Goal: Feedback & Contribution: Leave review/rating

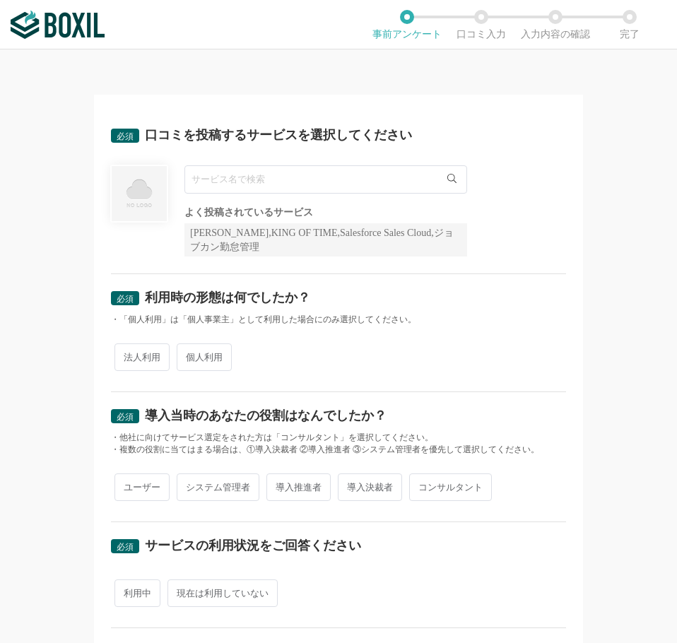
click at [279, 174] on input "text" at bounding box center [325, 179] width 283 height 28
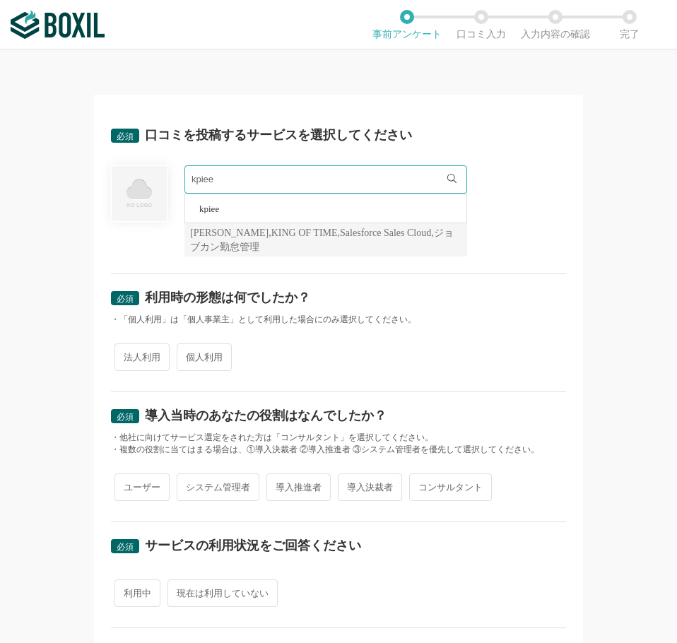
type input "kpiee"
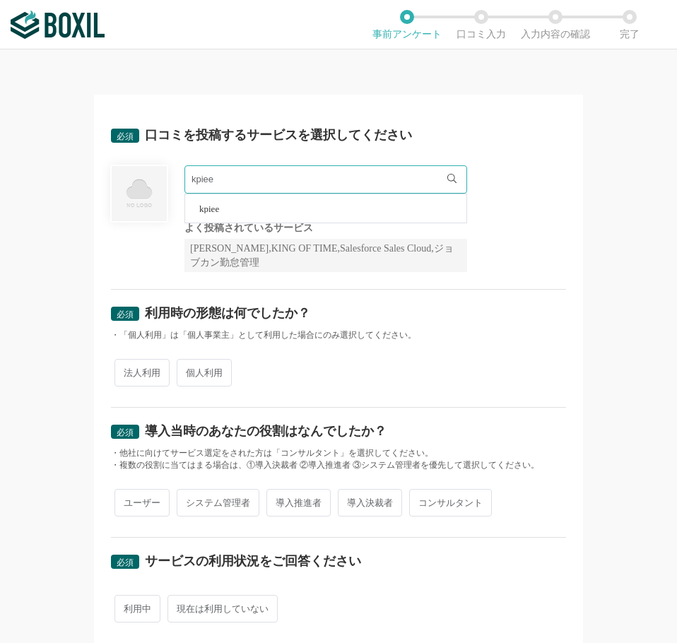
click at [197, 214] on li "kpiee" at bounding box center [325, 208] width 281 height 28
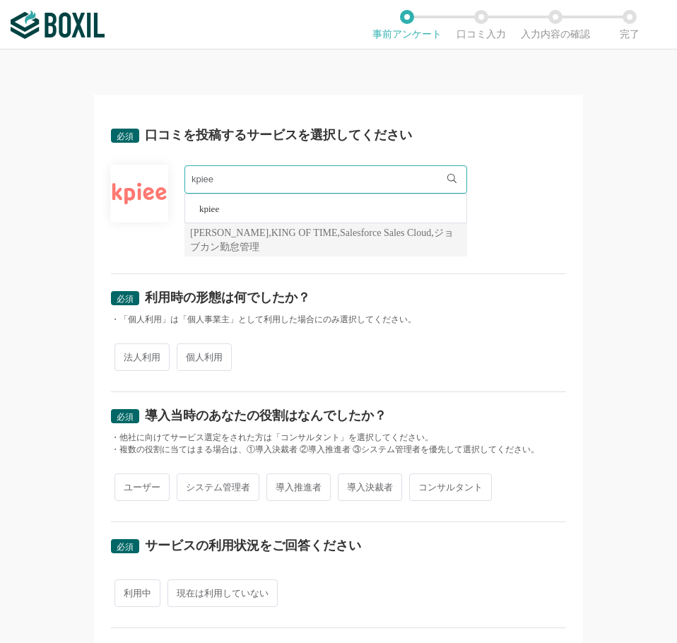
click at [143, 363] on span "法人利用" at bounding box center [141, 357] width 55 height 28
click at [127, 355] on input "法人利用" at bounding box center [122, 349] width 9 height 9
radio input "true"
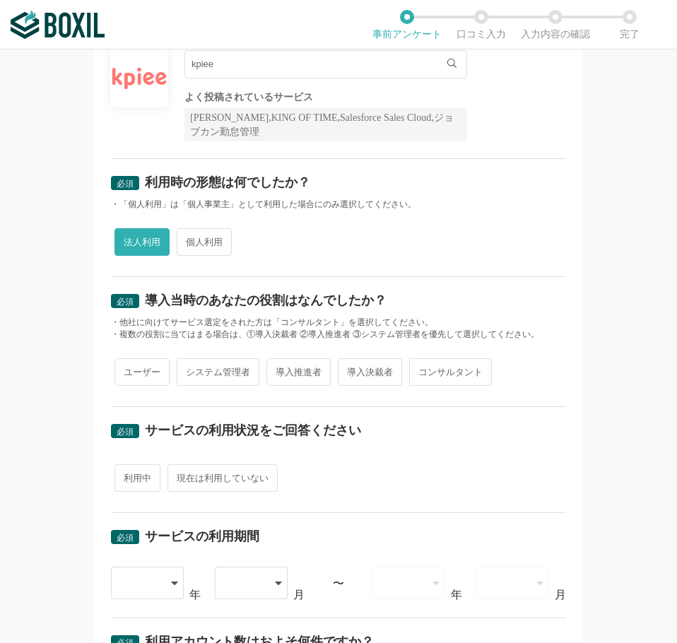
scroll to position [117, 0]
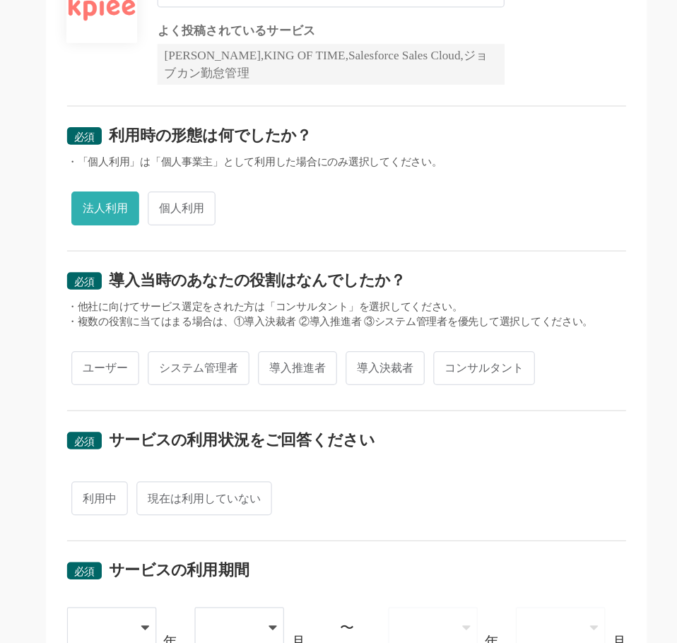
click at [287, 370] on span "導入推進者" at bounding box center [298, 371] width 64 height 28
click at [279, 368] on input "導入推進者" at bounding box center [274, 363] width 9 height 9
radio input "true"
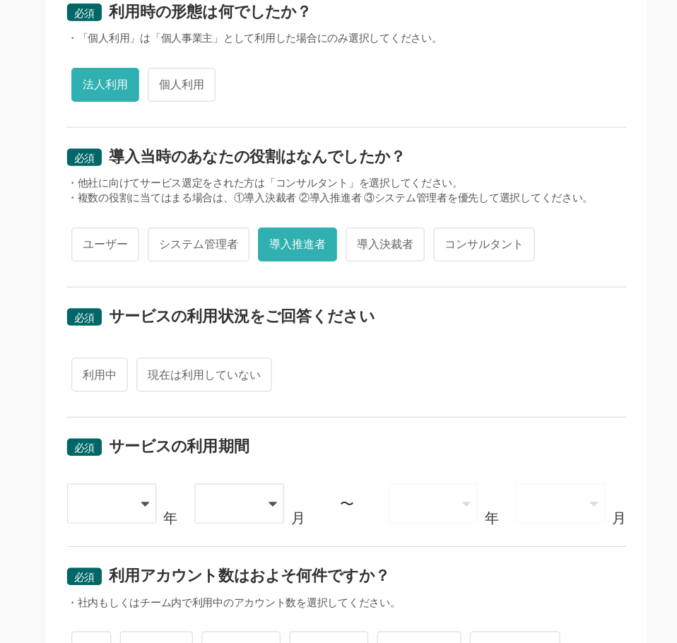
scroll to position [224, 0]
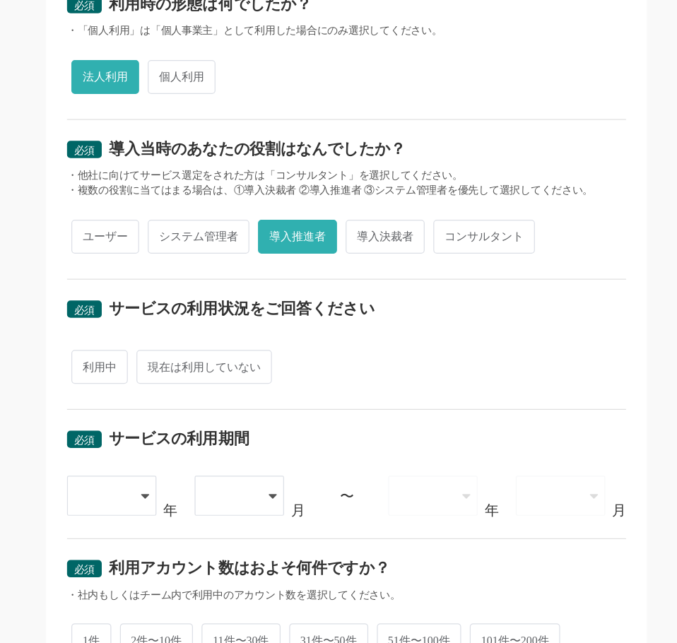
click at [144, 371] on span "利用中" at bounding box center [137, 369] width 46 height 28
click at [127, 367] on input "利用中" at bounding box center [122, 361] width 9 height 9
radio input "true"
click at [172, 466] on div at bounding box center [148, 474] width 74 height 32
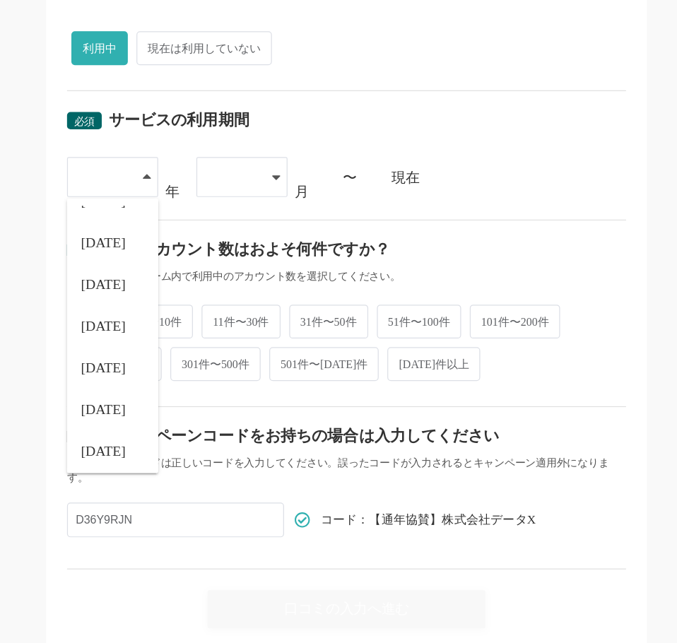
scroll to position [161, 0]
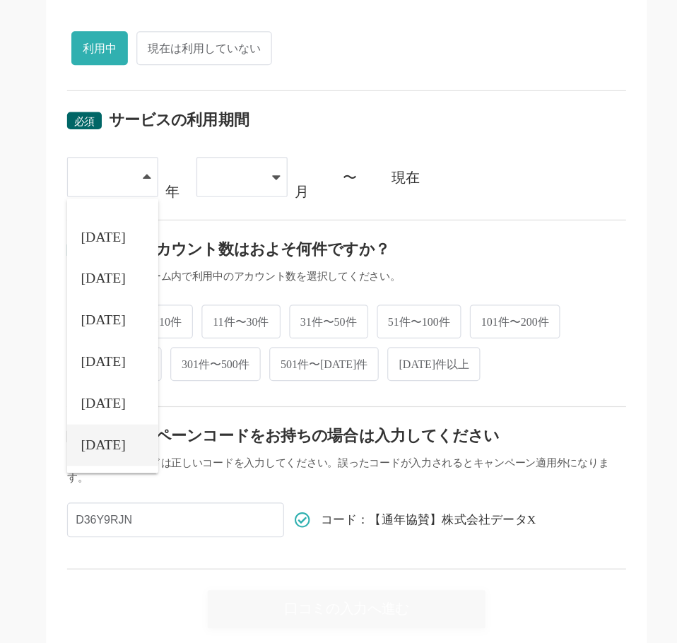
click at [147, 432] on li "[DATE]" at bounding box center [148, 433] width 74 height 34
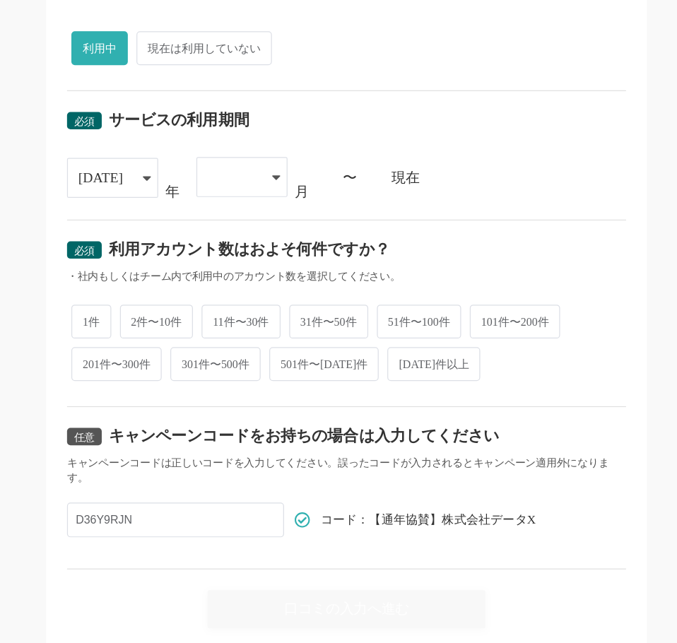
click at [279, 206] on div at bounding box center [253, 215] width 74 height 32
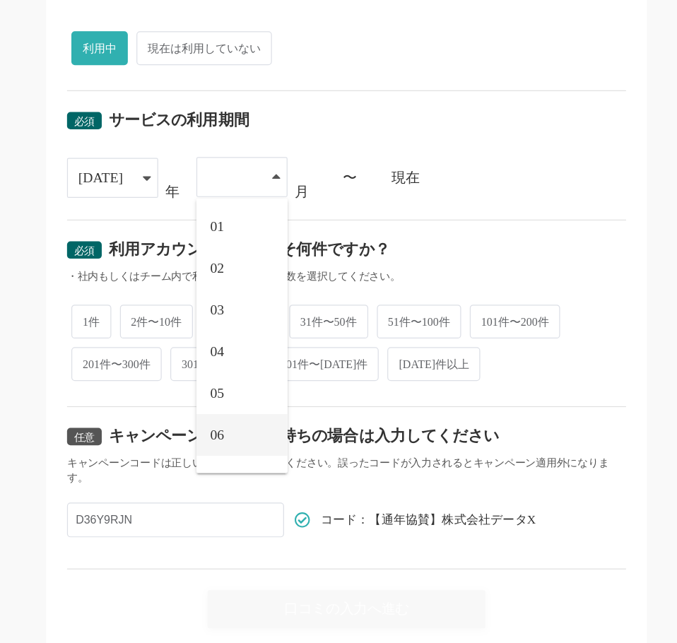
click at [233, 426] on span "06" at bounding box center [232, 424] width 11 height 11
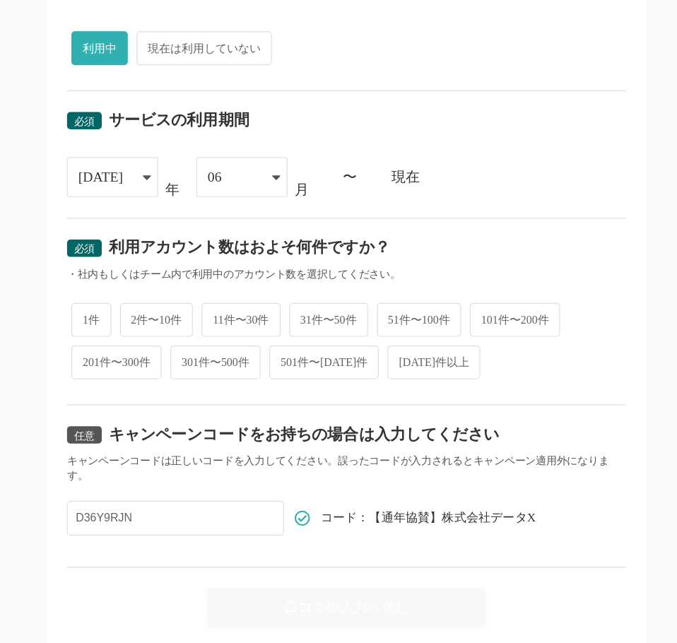
click at [317, 330] on span "31件〜50件" at bounding box center [324, 331] width 64 height 28
click at [304, 329] on input "31件〜50件" at bounding box center [299, 323] width 9 height 9
radio input "true"
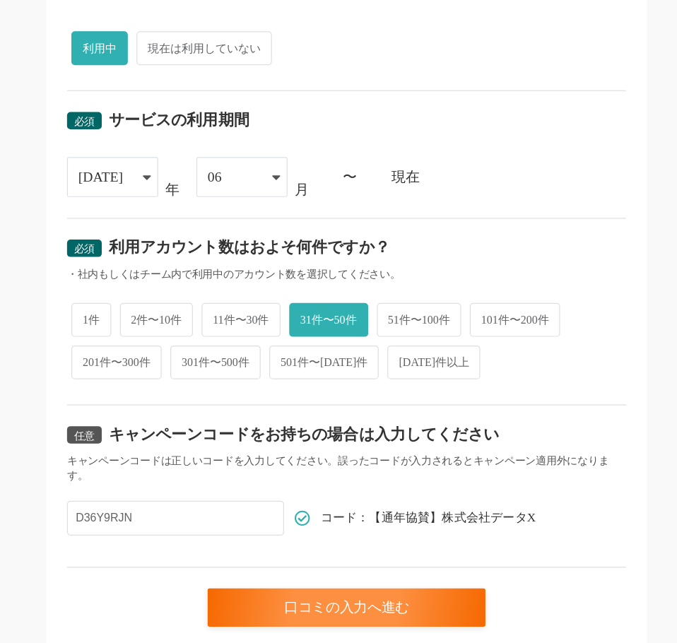
scroll to position [0, 0]
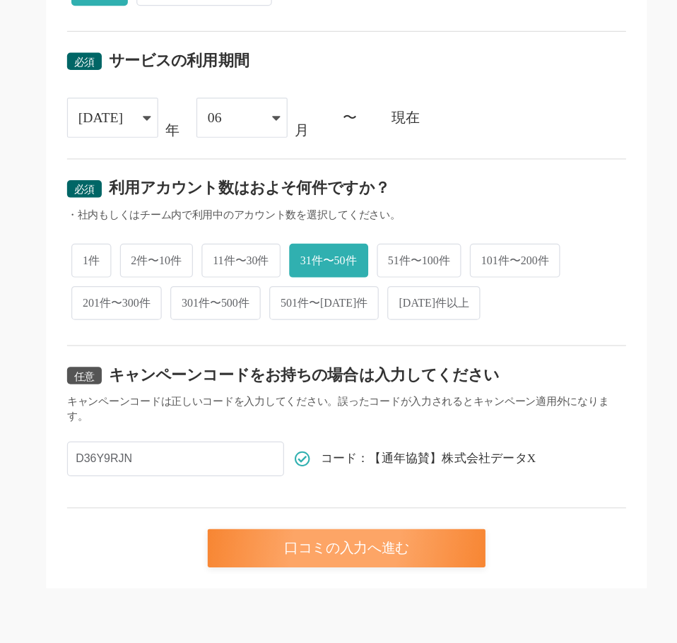
click at [288, 570] on div "口コミの入力へ進む" at bounding box center [338, 565] width 226 height 31
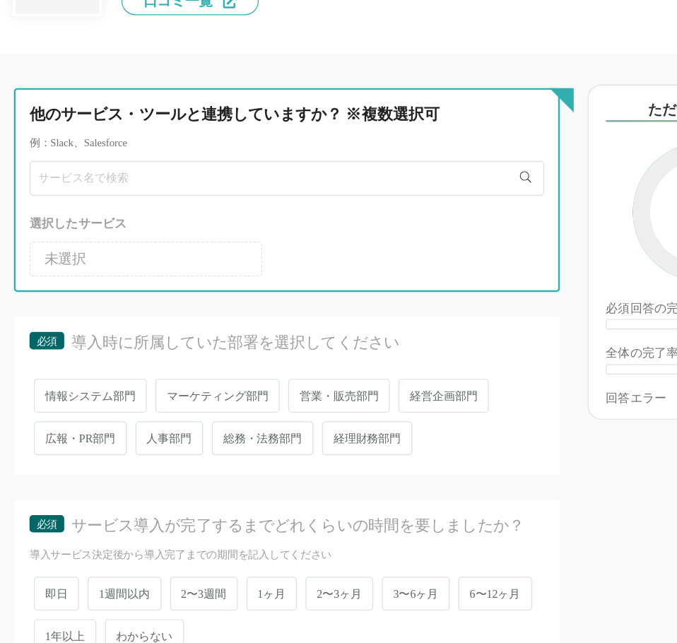
click at [282, 263] on input "text" at bounding box center [233, 264] width 419 height 28
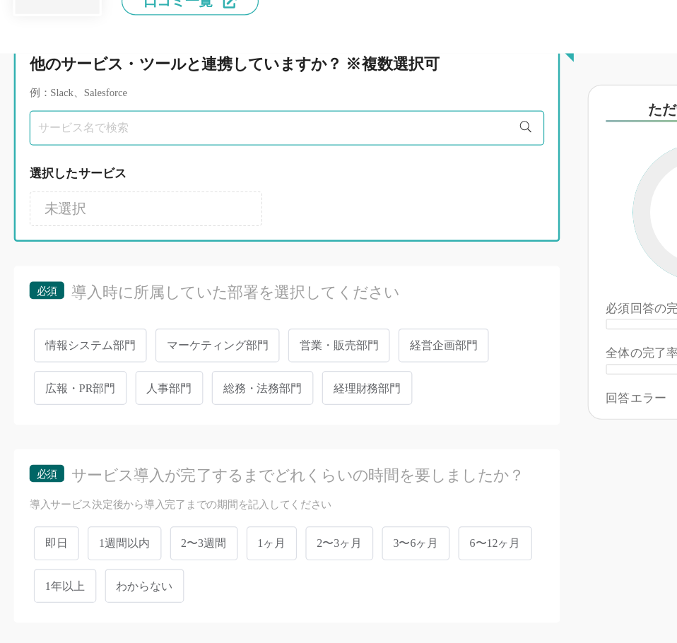
scroll to position [42, 0]
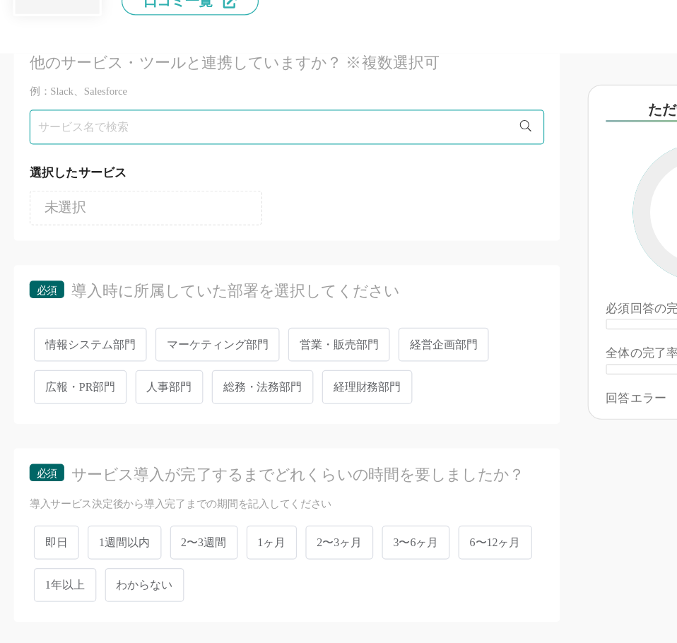
click at [363, 398] on span "経営企画部門" at bounding box center [360, 400] width 73 height 28
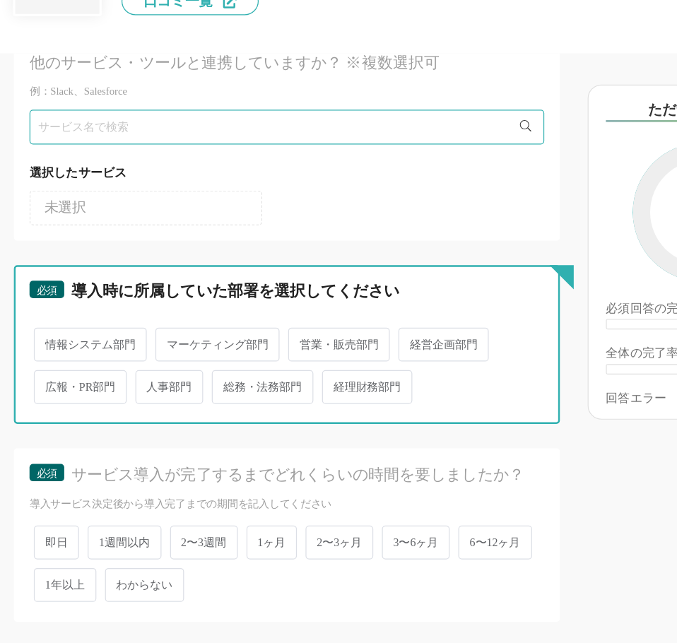
click at [337, 397] on input "経営企画部門" at bounding box center [332, 392] width 9 height 9
radio input "true"
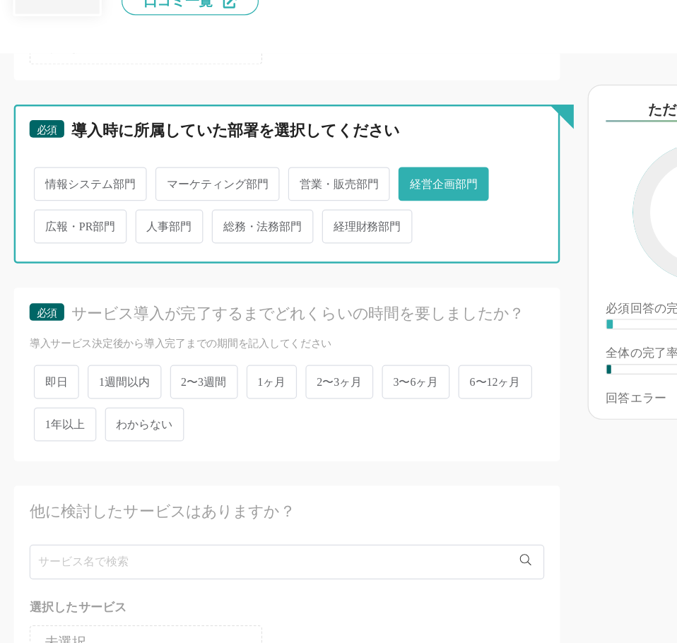
scroll to position [177, 0]
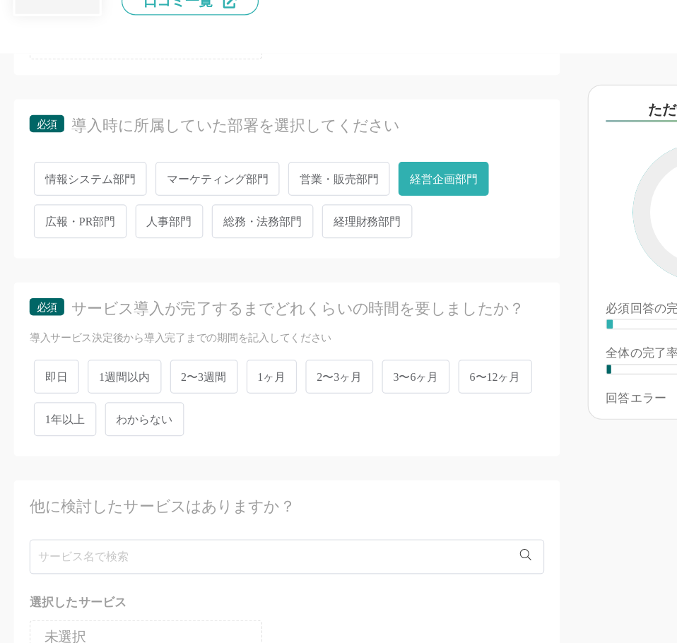
click at [151, 439] on span "2〜3週間" at bounding box center [165, 426] width 55 height 28
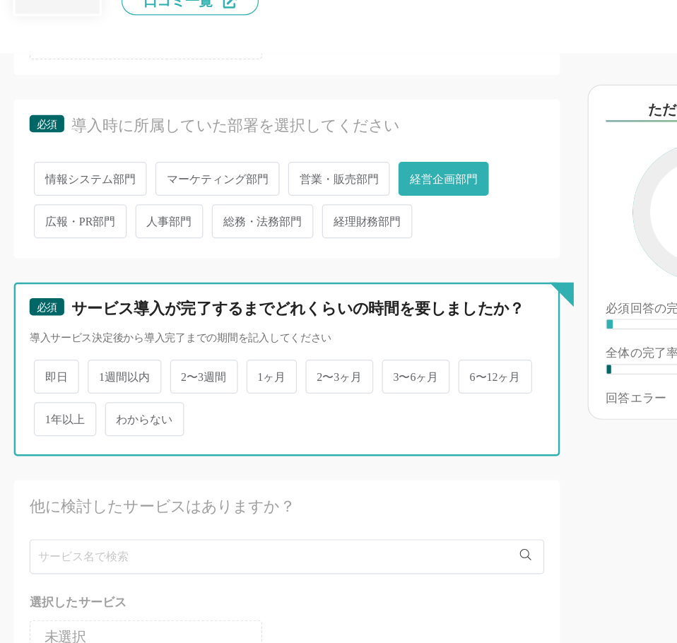
click at [151, 423] on input "2〜3週間" at bounding box center [146, 418] width 9 height 9
radio input "true"
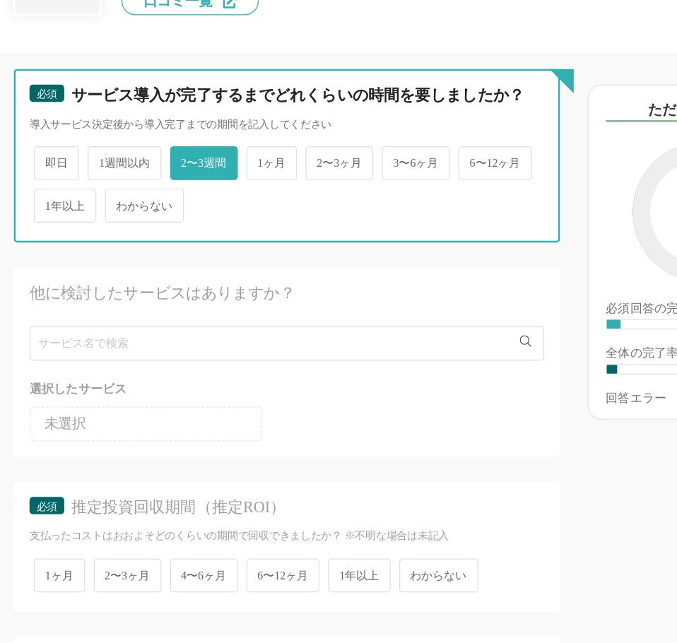
scroll to position [369, 0]
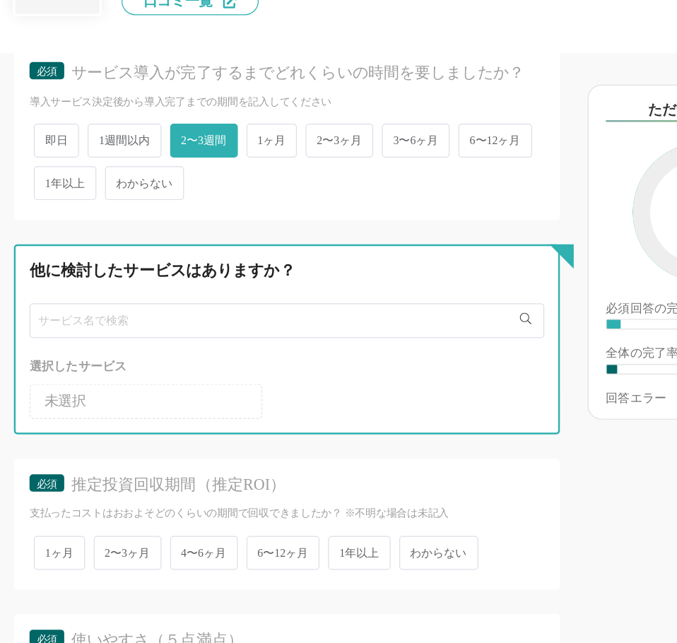
click at [184, 394] on input "text" at bounding box center [233, 380] width 419 height 28
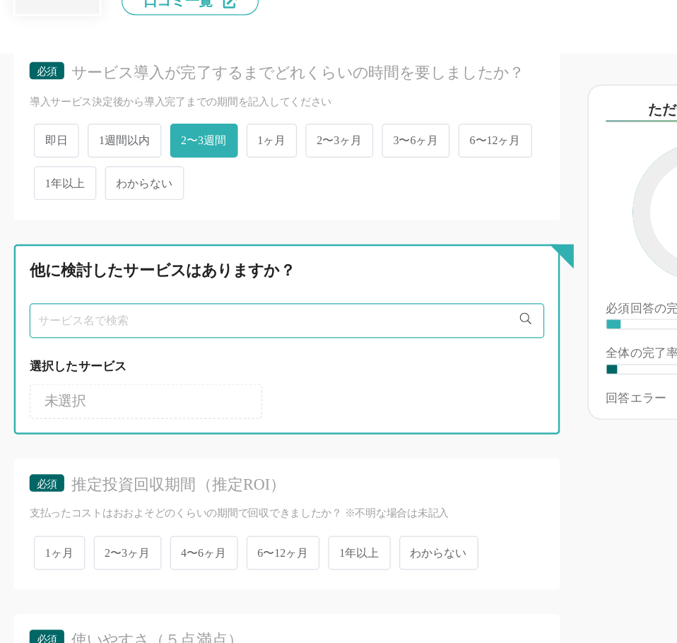
type input "r"
type input "ラ"
click at [131, 386] on input "text" at bounding box center [233, 380] width 419 height 28
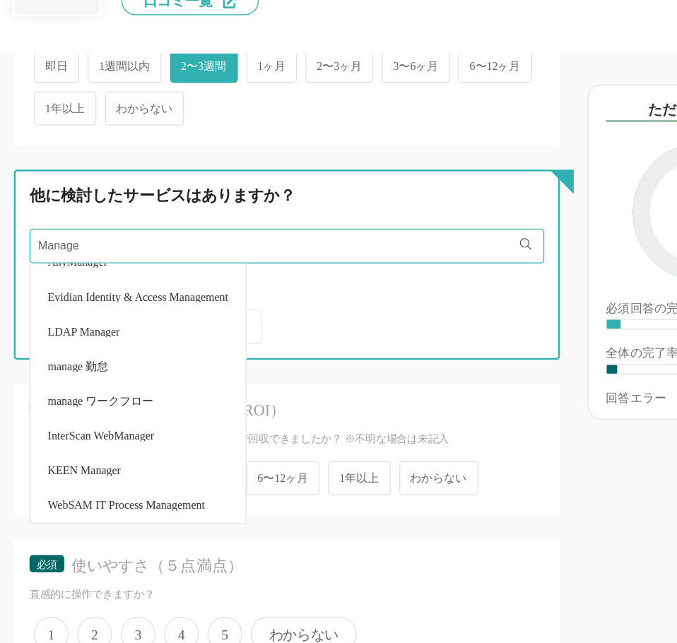
scroll to position [0, 0]
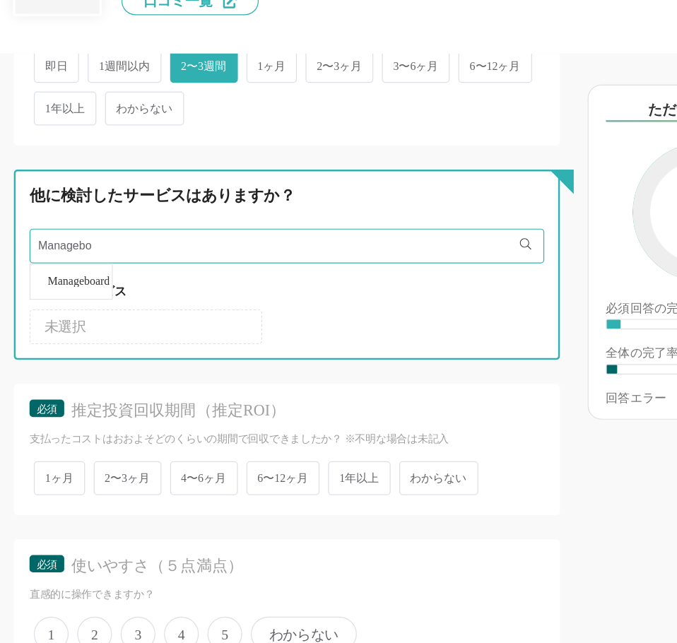
type input "Managebo"
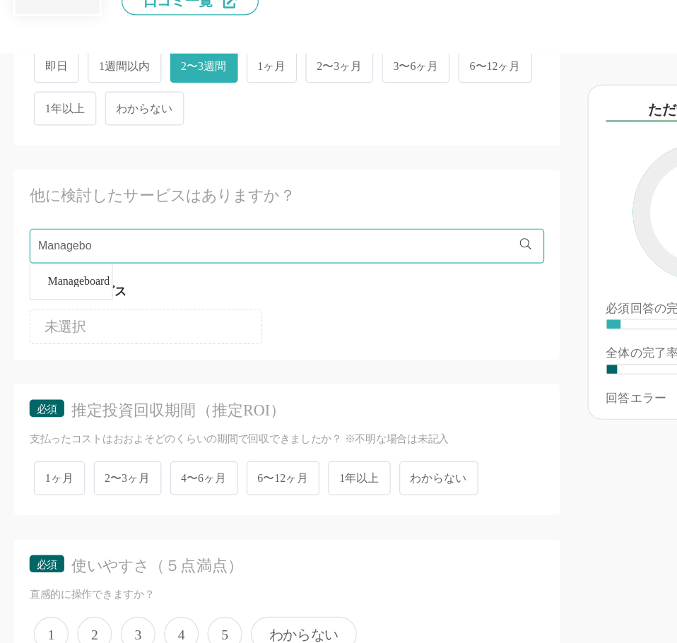
click at [76, 362] on li "Manageboard" at bounding box center [58, 348] width 66 height 28
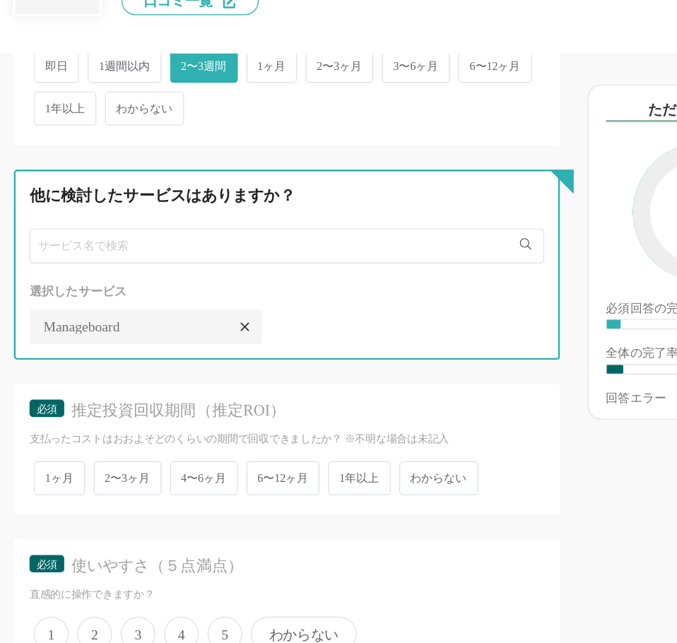
click at [150, 333] on input "text" at bounding box center [233, 319] width 419 height 28
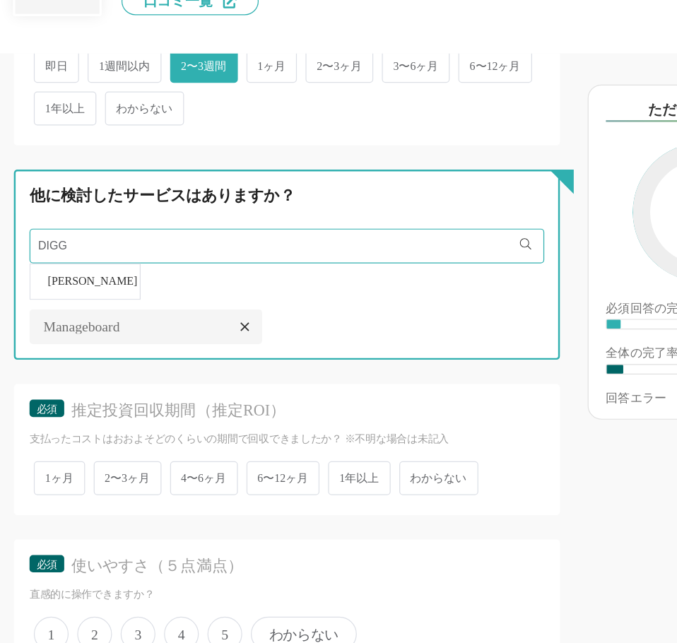
type input "DIGG"
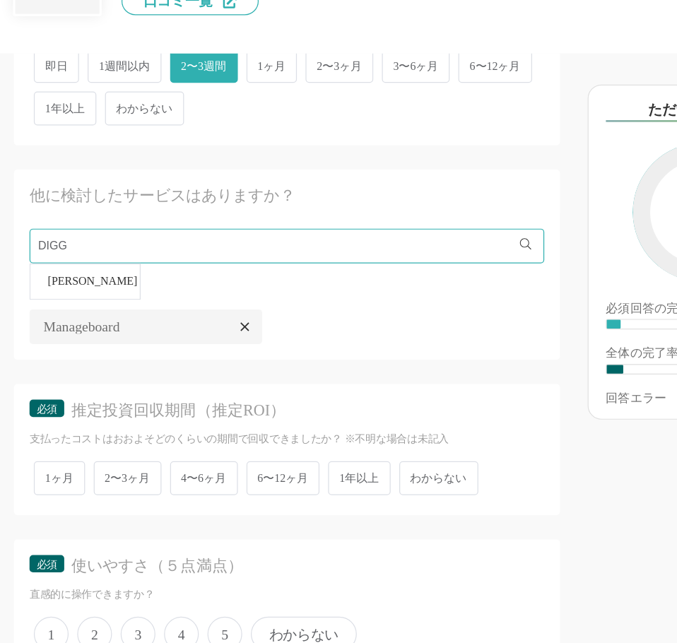
click at [53, 353] on span "[PERSON_NAME]" at bounding box center [75, 347] width 73 height 9
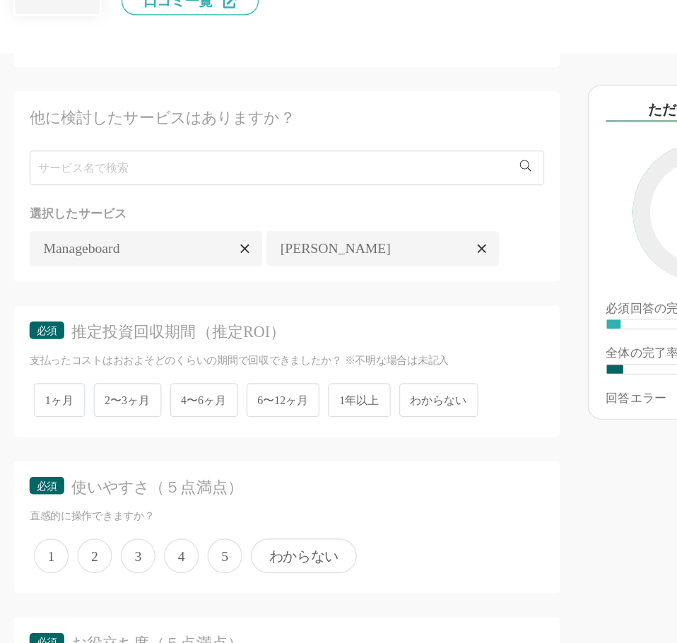
scroll to position [494, 0]
click at [362, 458] on span "わからない" at bounding box center [357, 444] width 64 height 28
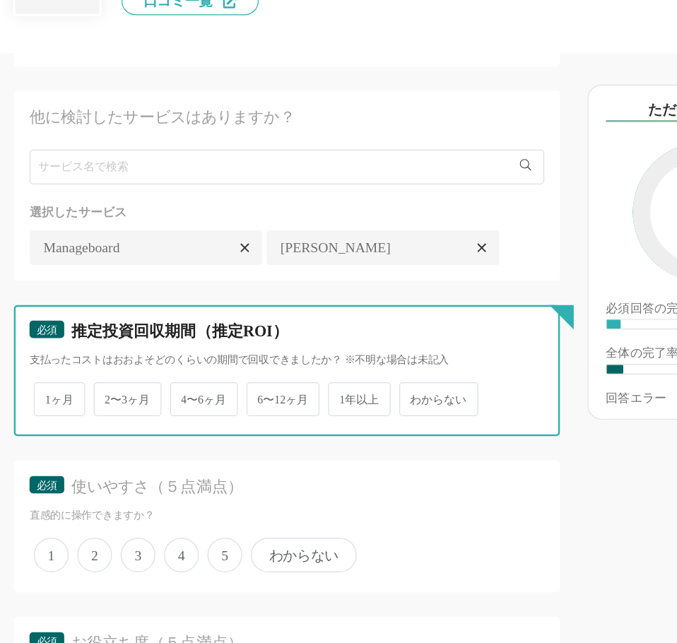
click at [338, 442] on input "わからない" at bounding box center [333, 436] width 9 height 9
radio input "true"
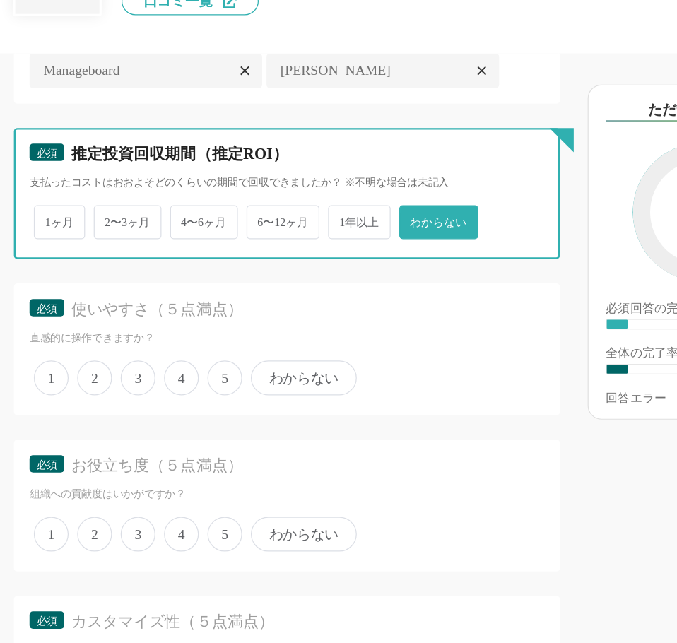
scroll to position [639, 0]
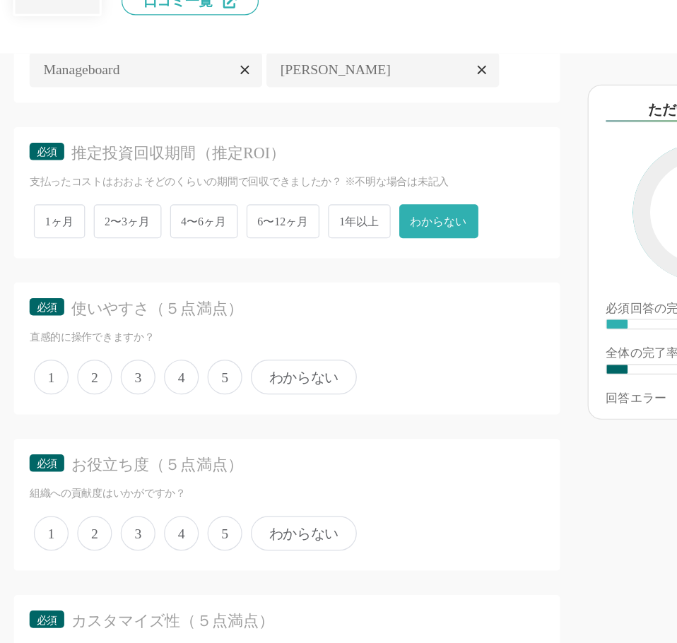
click at [173, 440] on span "5" at bounding box center [183, 426] width 28 height 28
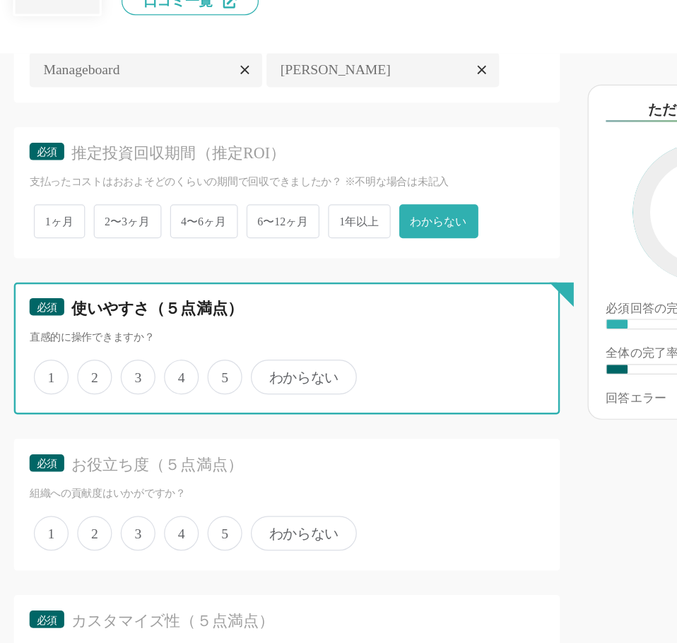
click at [173, 423] on input "5" at bounding box center [176, 418] width 9 height 9
radio input "true"
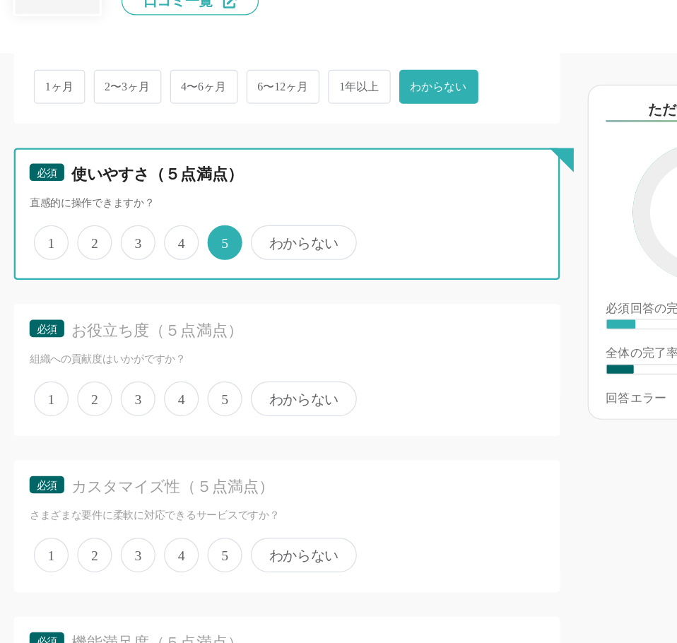
scroll to position [752, 0]
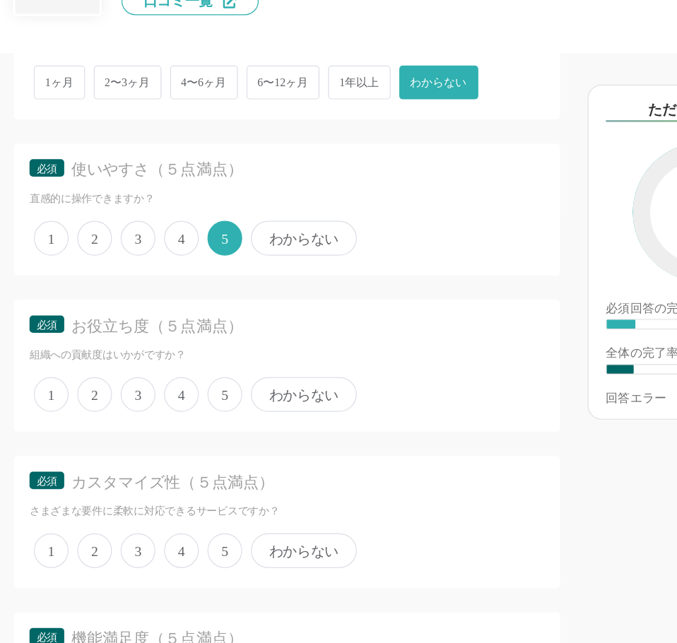
click at [184, 454] on span "5" at bounding box center [183, 440] width 28 height 28
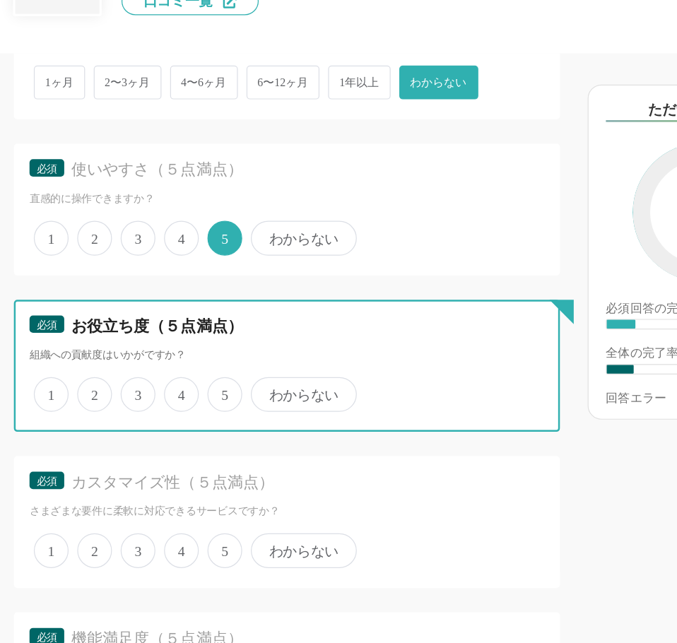
click at [182, 437] on input "5" at bounding box center [176, 432] width 9 height 9
radio input "true"
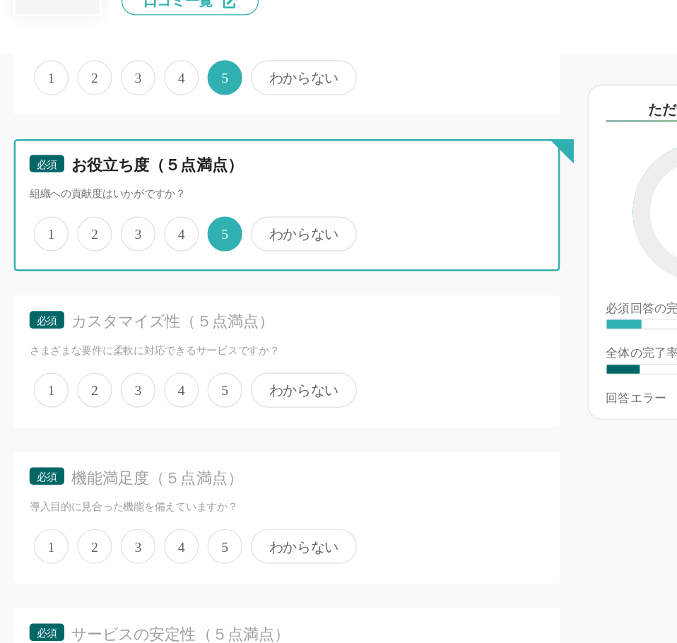
scroll to position [886, 0]
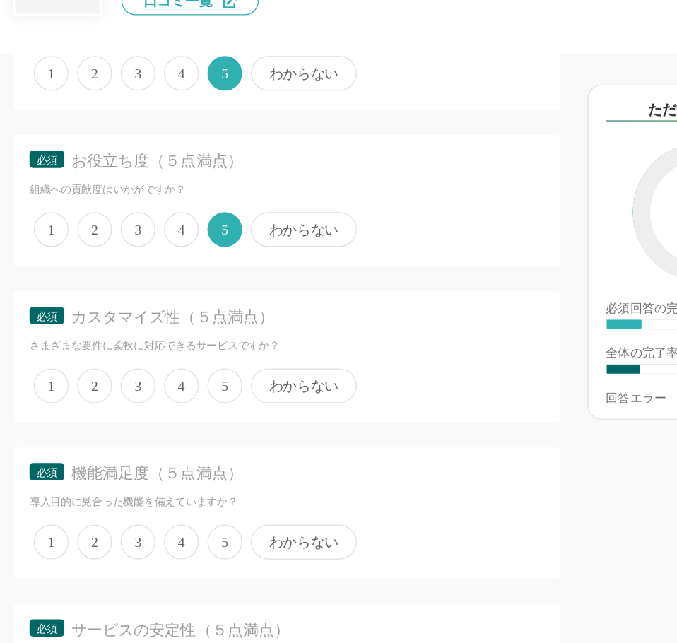
click at [185, 447] on span "5" at bounding box center [183, 433] width 28 height 28
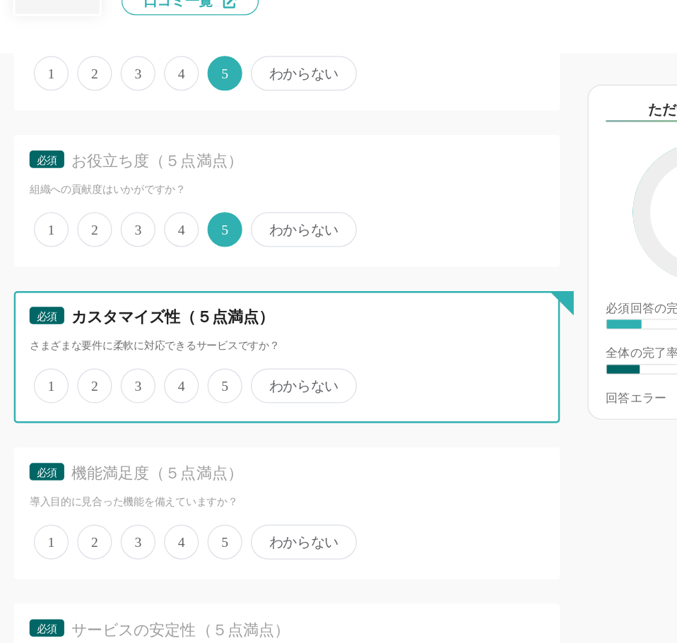
click at [182, 430] on input "5" at bounding box center [176, 425] width 9 height 9
radio input "true"
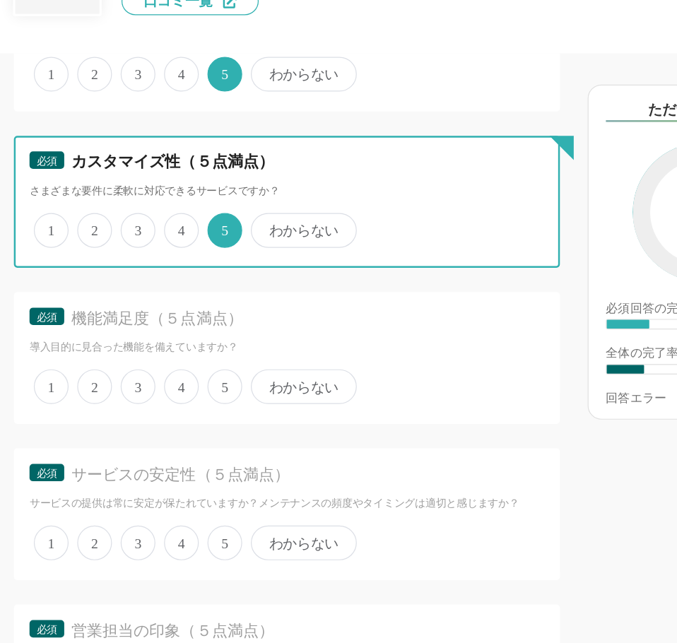
scroll to position [1017, 0]
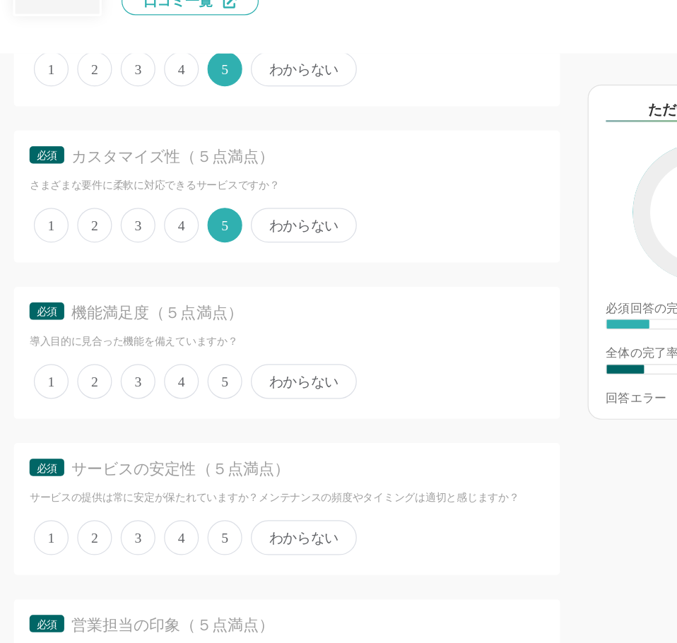
click at [186, 444] on span "5" at bounding box center [183, 429] width 28 height 28
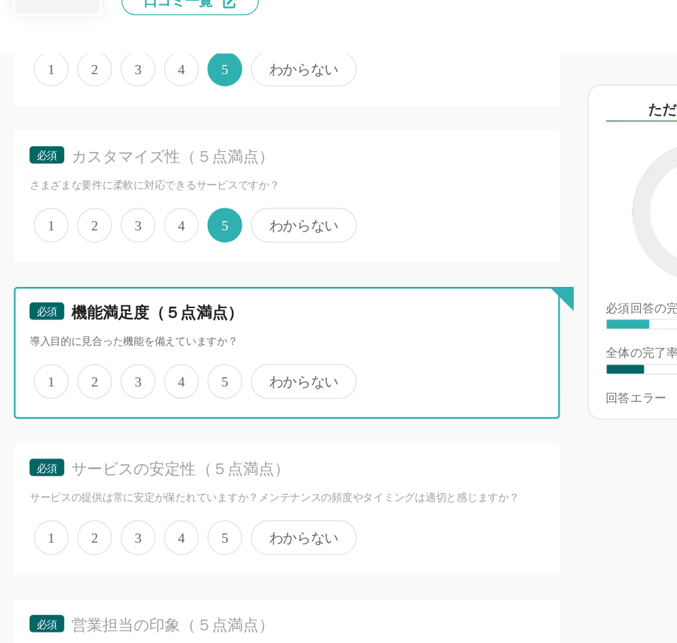
click at [182, 427] on input "5" at bounding box center [176, 422] width 9 height 9
radio input "true"
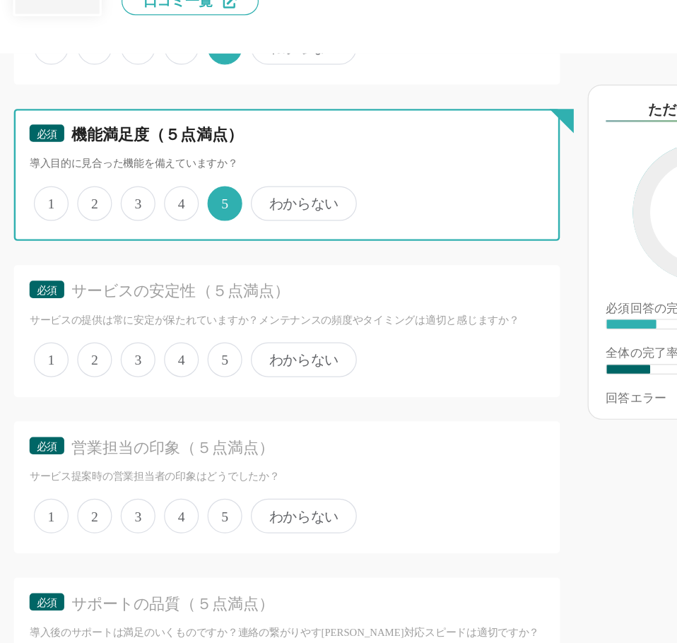
scroll to position [1168, 0]
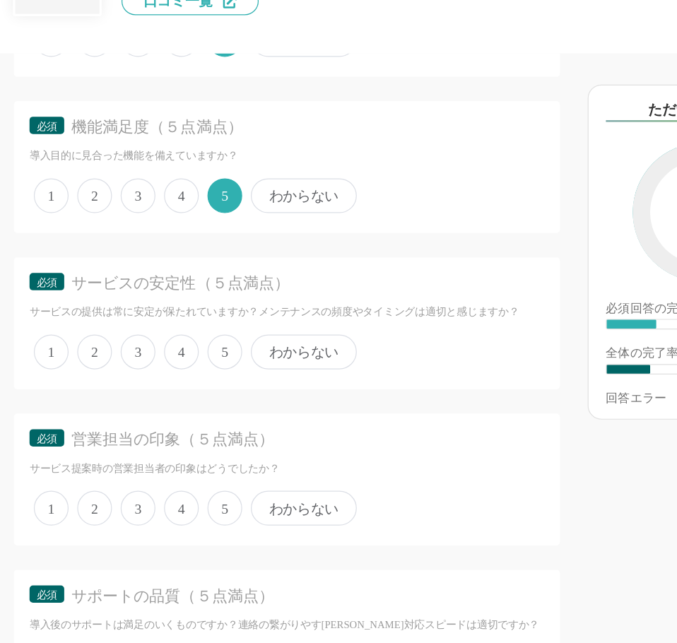
click at [177, 420] on span "5" at bounding box center [183, 405] width 28 height 28
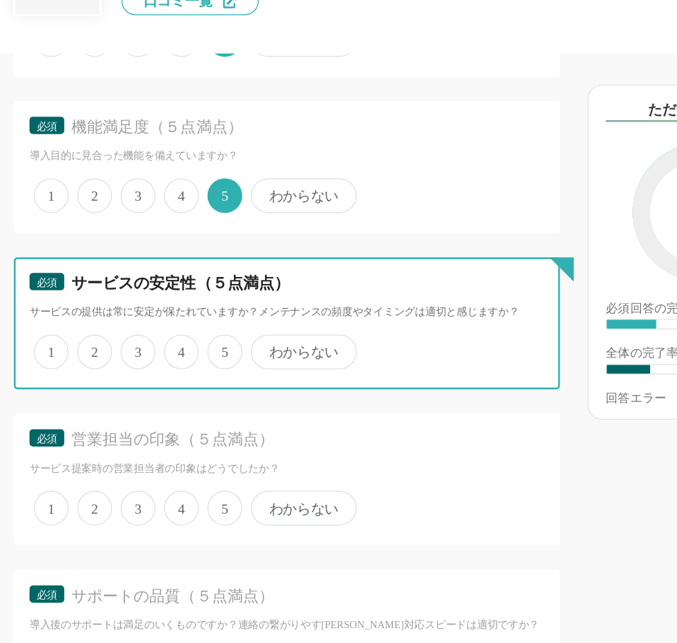
click at [177, 403] on input "5" at bounding box center [176, 398] width 9 height 9
radio input "true"
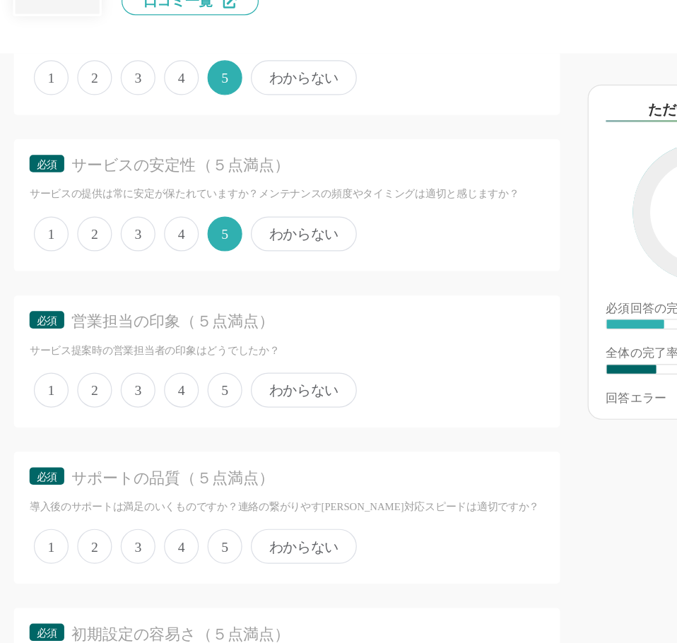
click at [182, 445] on span "5" at bounding box center [183, 436] width 28 height 28
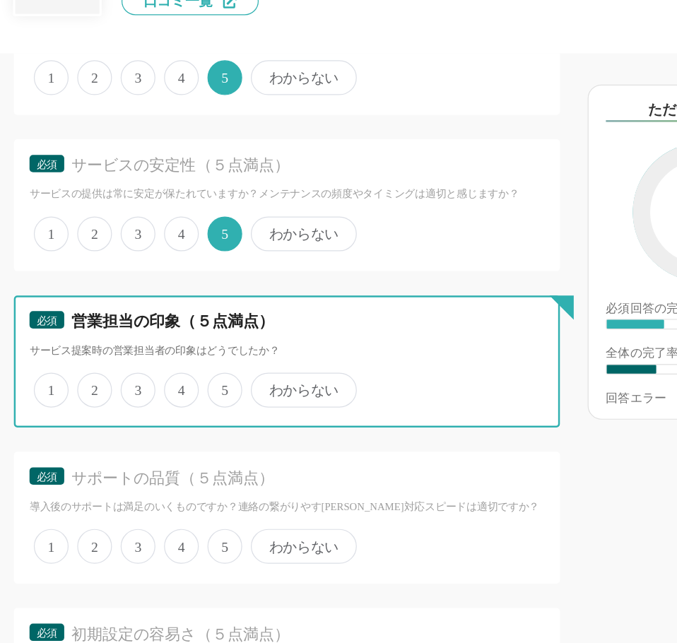
click at [182, 434] on input "5" at bounding box center [176, 429] width 9 height 9
radio input "true"
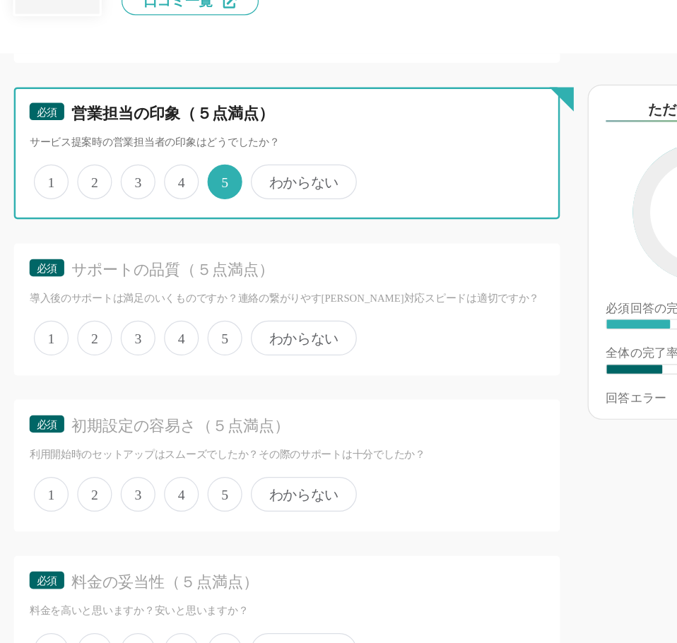
scroll to position [1437, 0]
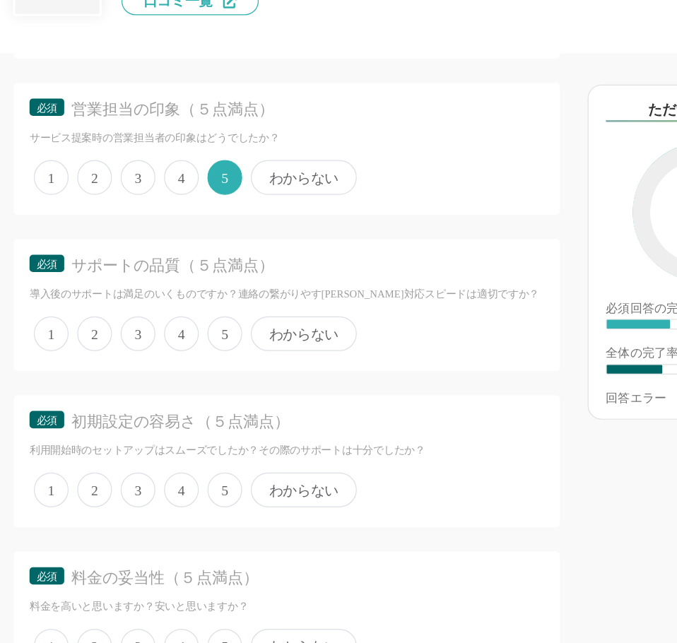
click at [170, 405] on span "5" at bounding box center [183, 391] width 28 height 28
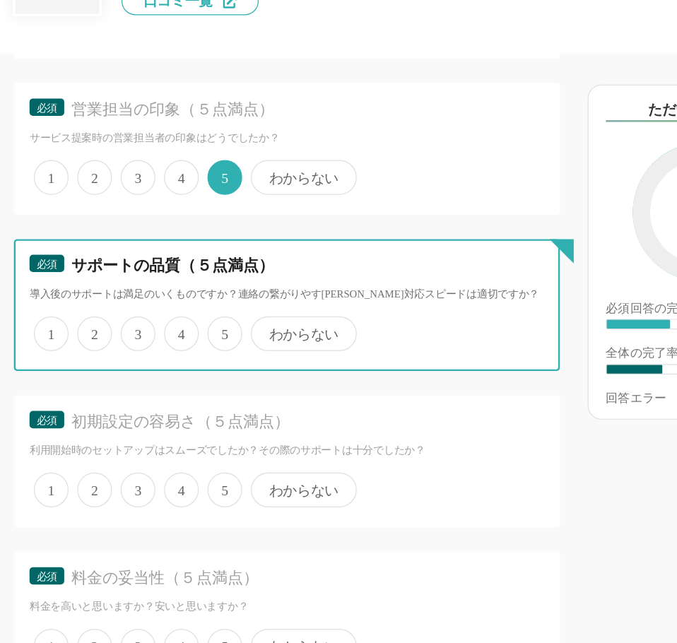
click at [172, 388] on input "5" at bounding box center [176, 383] width 9 height 9
radio input "true"
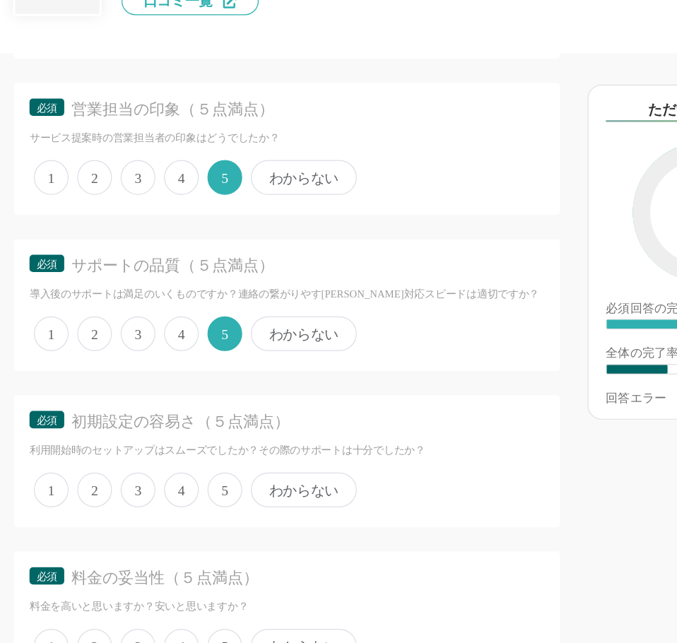
click at [175, 524] on span "5" at bounding box center [183, 518] width 28 height 28
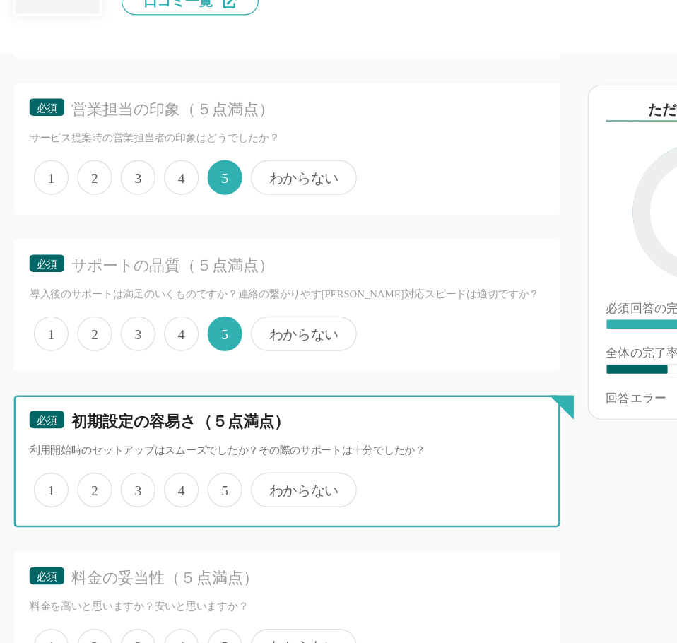
click at [175, 515] on input "5" at bounding box center [176, 510] width 9 height 9
radio input "true"
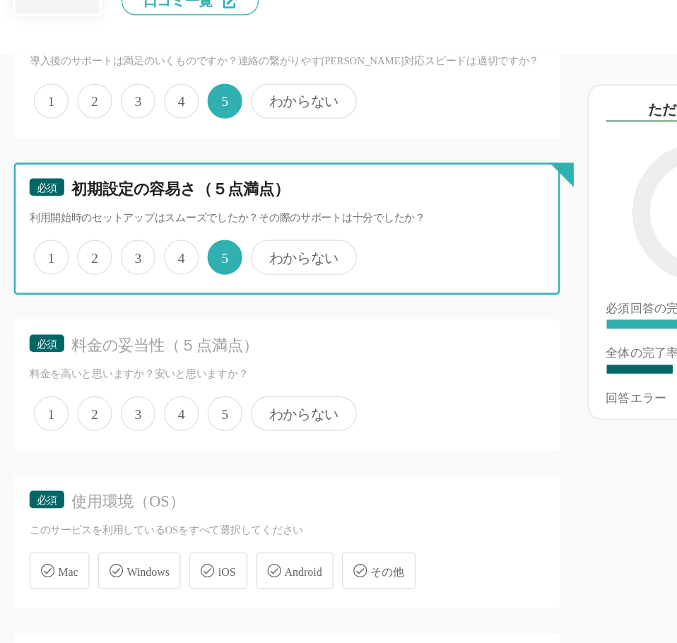
scroll to position [1631, 0]
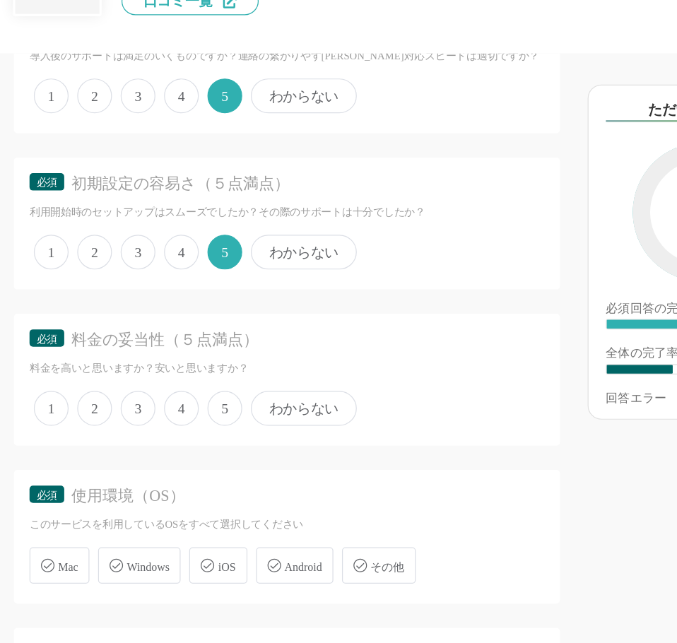
click at [184, 466] on span "5" at bounding box center [183, 451] width 28 height 28
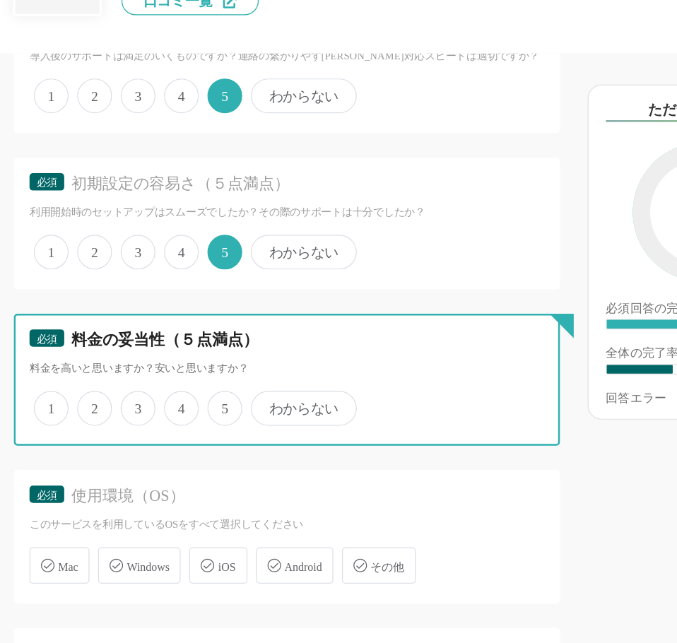
click at [182, 449] on input "5" at bounding box center [176, 443] width 9 height 9
radio input "true"
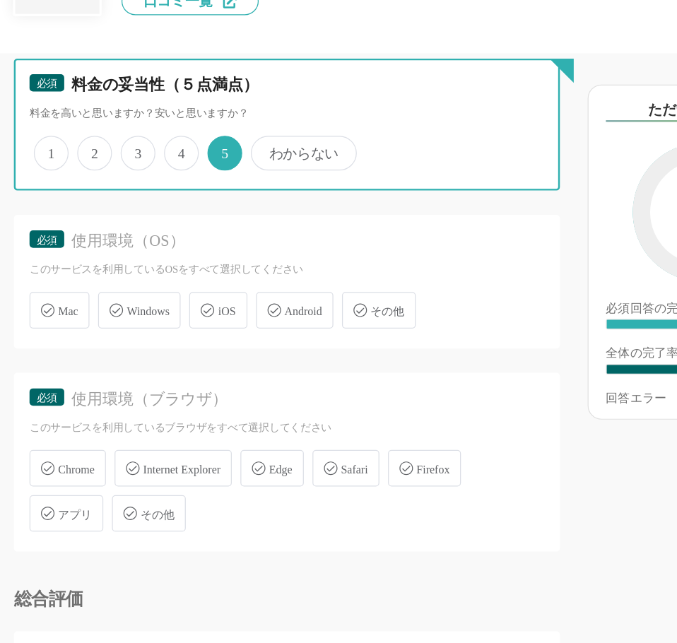
scroll to position [1839, 0]
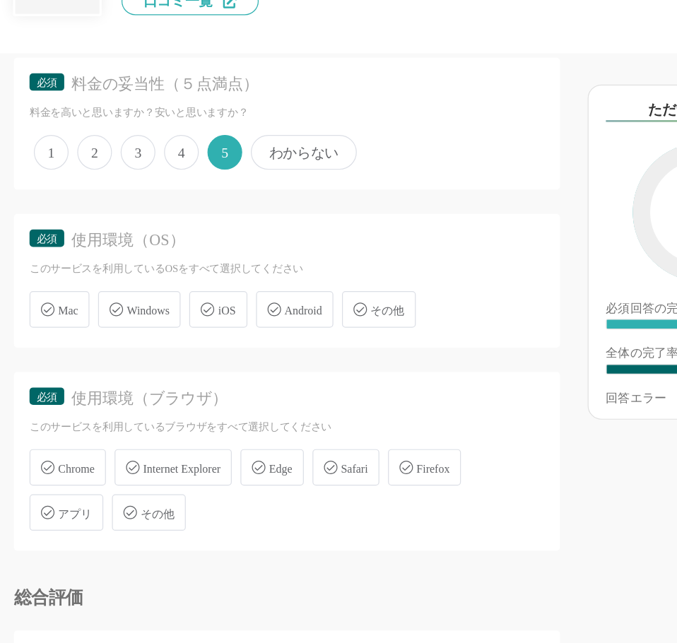
click at [134, 377] on span "Windows" at bounding box center [120, 372] width 35 height 11
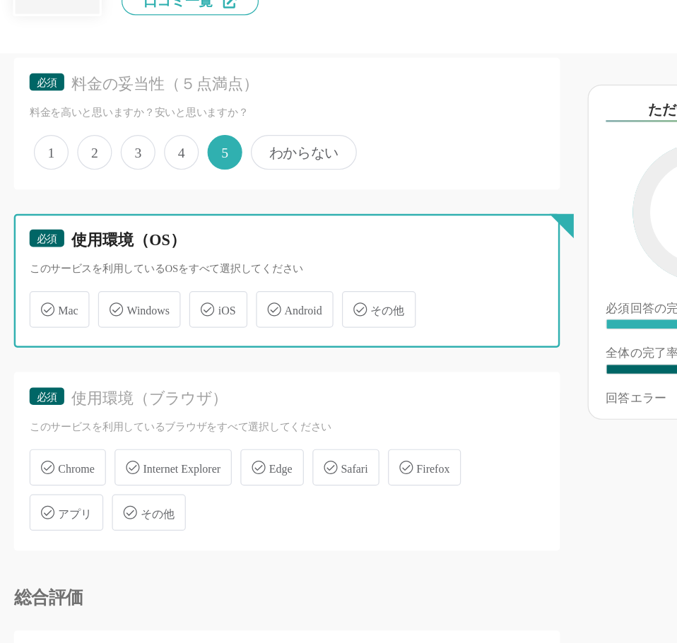
click at [92, 367] on input "Windows" at bounding box center [87, 362] width 9 height 9
checkbox input "true"
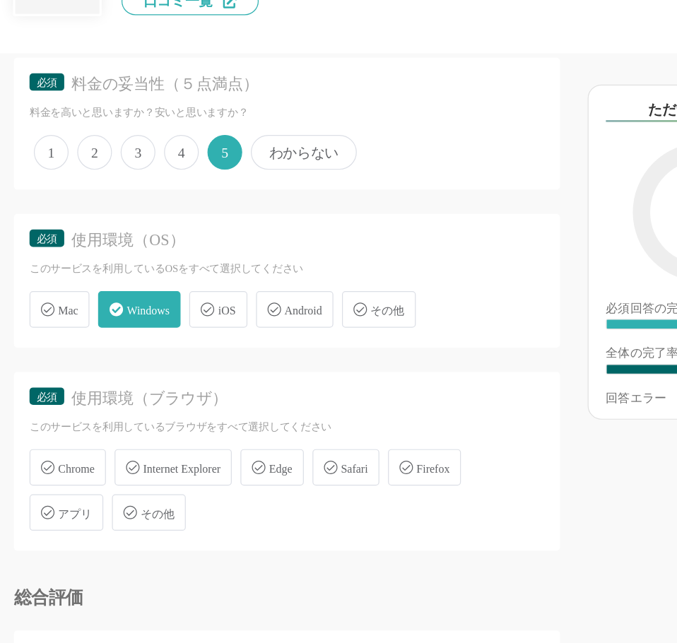
click at [57, 506] on span "Chrome" at bounding box center [62, 500] width 30 height 11
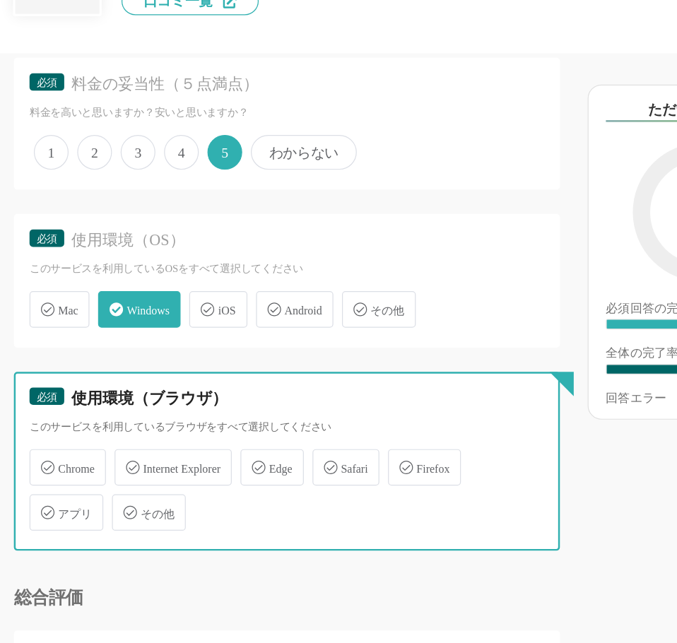
click at [36, 496] on input "Chrome" at bounding box center [31, 491] width 9 height 9
checkbox input "true"
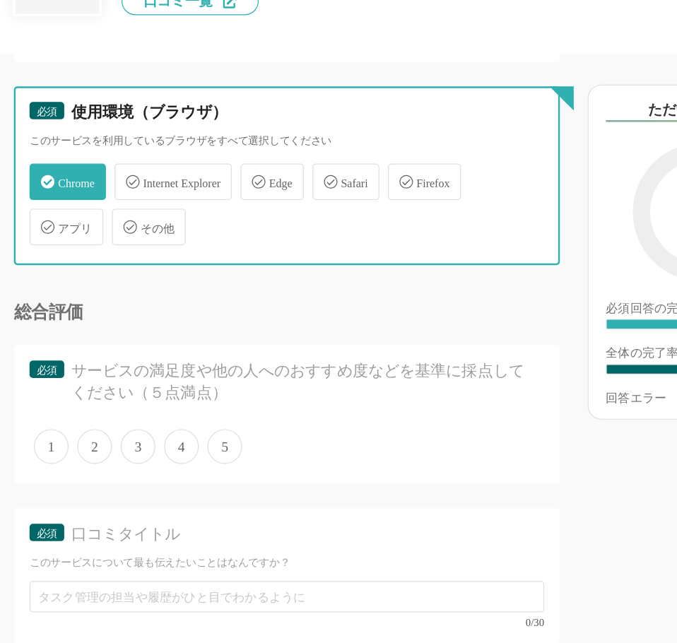
scroll to position [2072, 0]
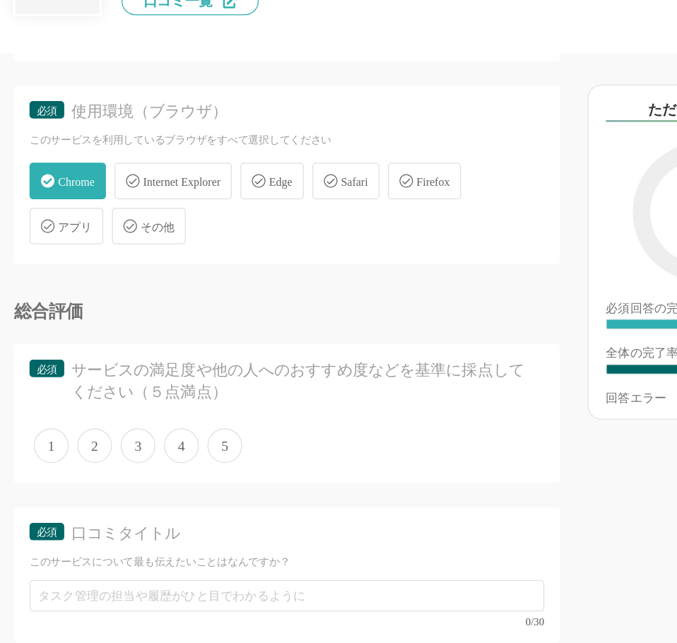
click at [179, 496] on span "5" at bounding box center [183, 482] width 28 height 28
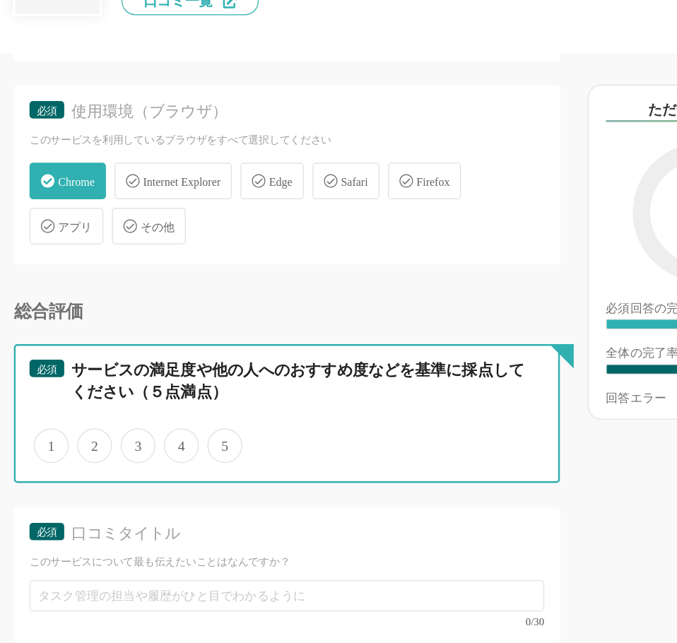
click at [179, 479] on input "5" at bounding box center [176, 474] width 9 height 9
radio input "true"
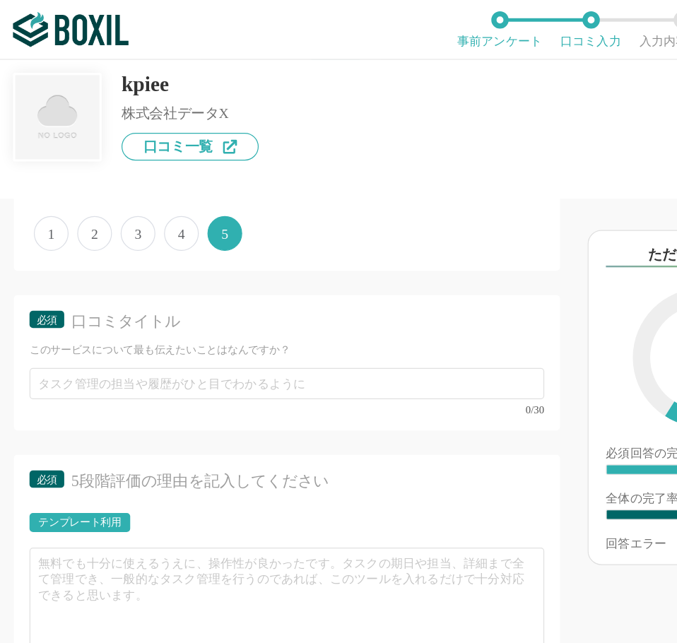
scroll to position [2362, 0]
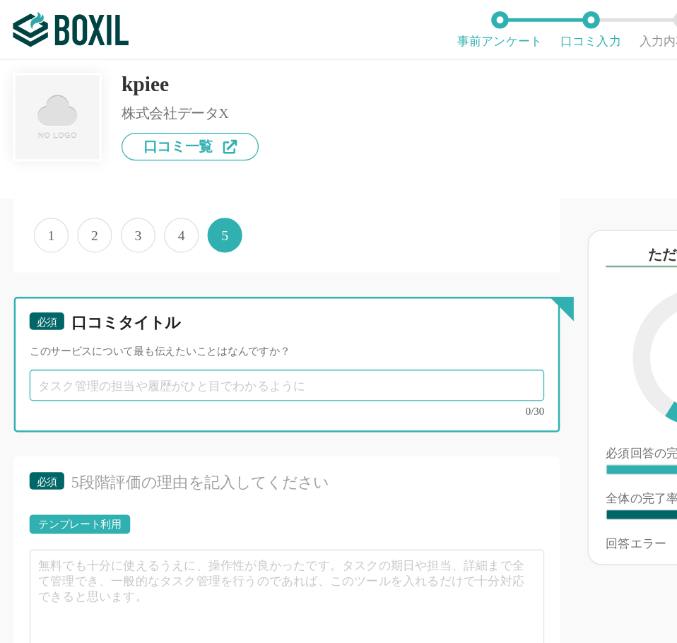
click at [71, 327] on input "text" at bounding box center [233, 314] width 419 height 25
paste input "グループ全体の財務状況をが可視化できました"
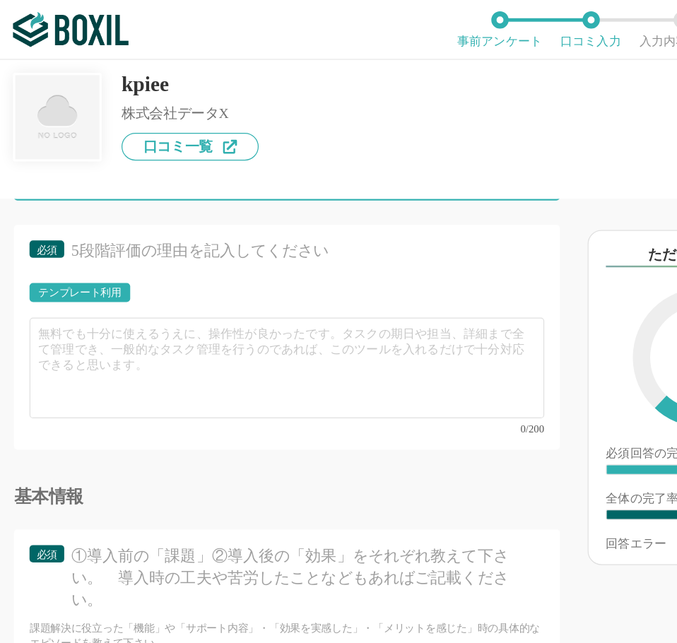
scroll to position [2554, 0]
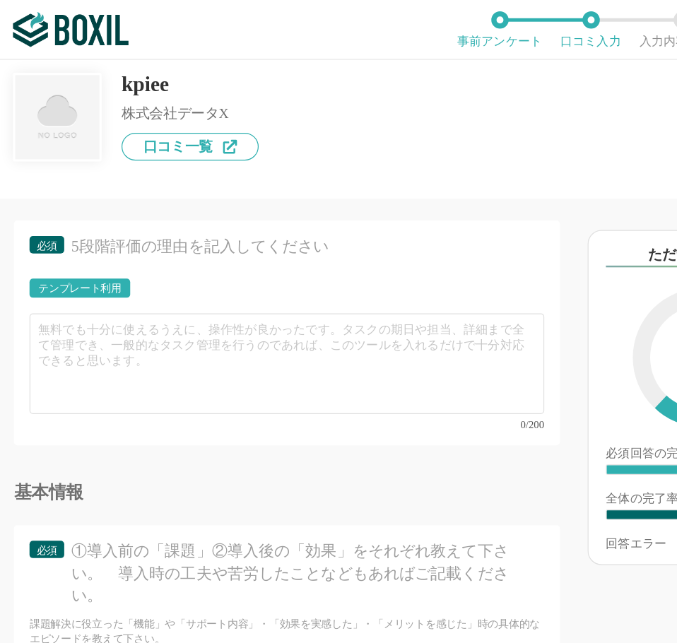
type input "グループ全体の財務状況をが可視化できました"
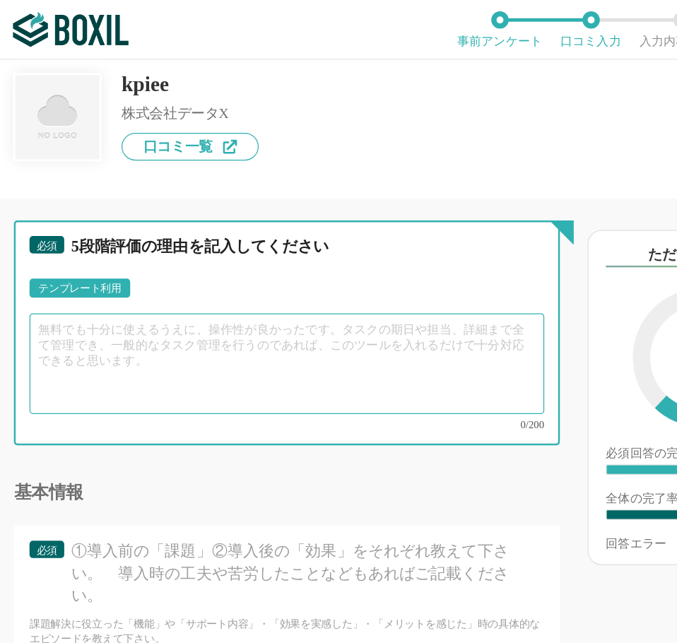
click at [86, 304] on textarea at bounding box center [233, 297] width 419 height 82
paste textarea "従来は企業単位でしか財務・管理会計の数値を把握できず、グループ経営を俯瞰するには不十分でした。 今回の導入により、グループ全体を横断して数値を正確に可視化でき…"
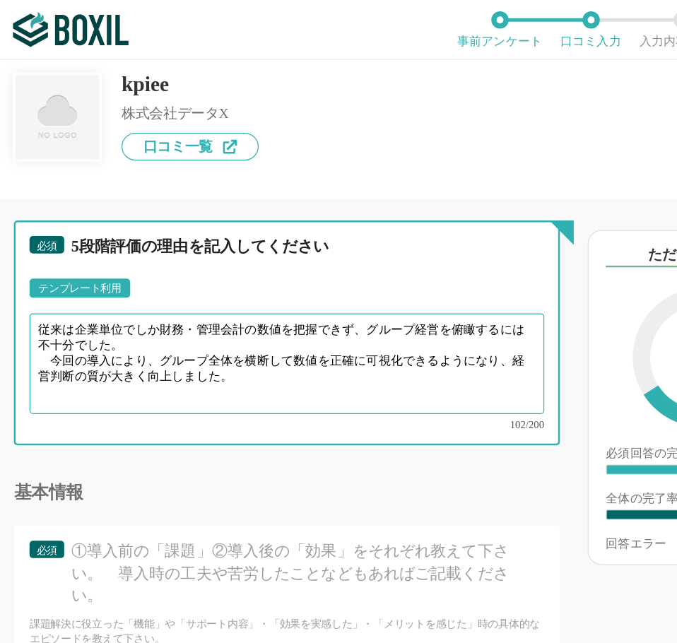
click at [140, 300] on textarea "従来は企業単位でしか財務・管理会計の数値を把握できず、グループ経営を俯瞰するには不十分でした。 今回の導入により、グループ全体を横断して数値を正確に可視化でき…" at bounding box center [233, 297] width 419 height 82
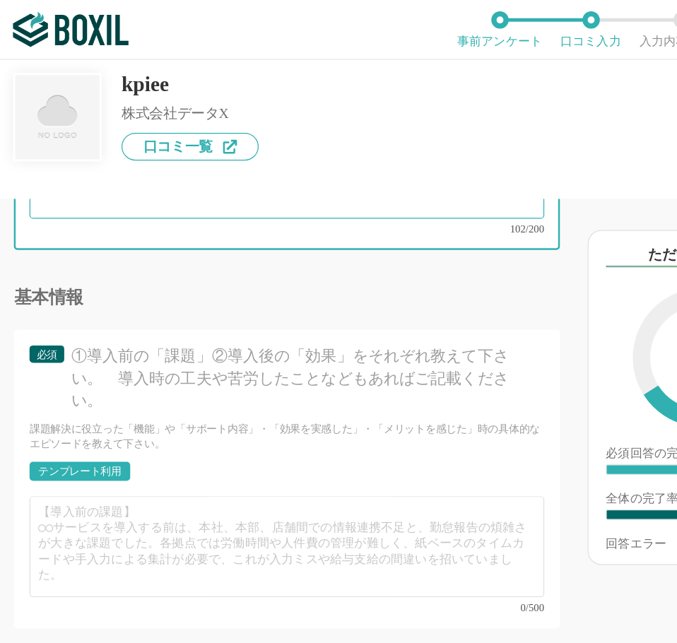
scroll to position [2786, 0]
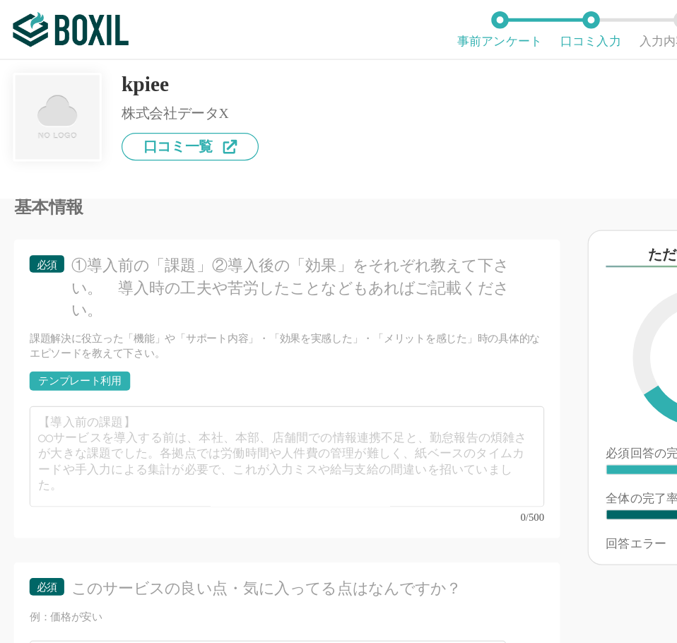
type textarea "従来は企業単位でしか財務・管理会計の数値を把握できず、グループ経営を俯瞰するには不十分でした。 今回の導入により、グループ全体を横断して数値を正確に可視化でき…"
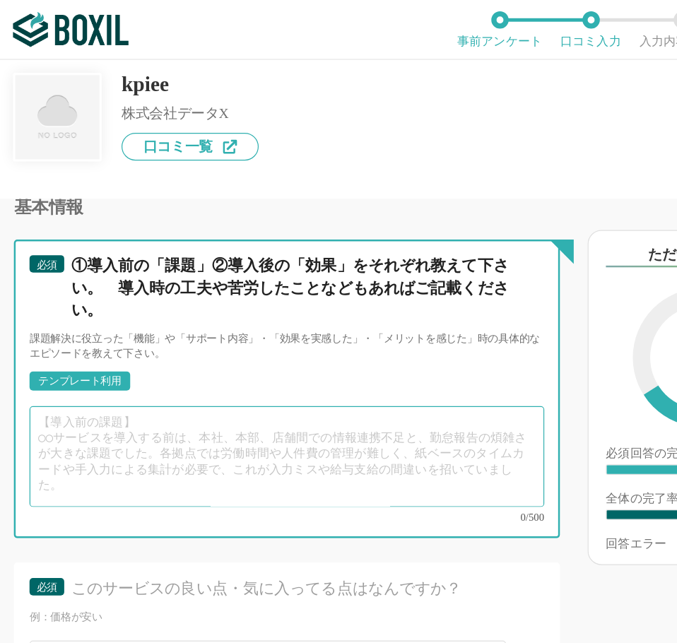
click at [61, 365] on textarea at bounding box center [233, 372] width 419 height 82
paste textarea "内部相殺を含めたグループ全体の財務・管理会計数値を統合できるようになり、経営数値の透明性が格段に高まりました。 併せて、拠点ごとのPLを正確に把握できるように…"
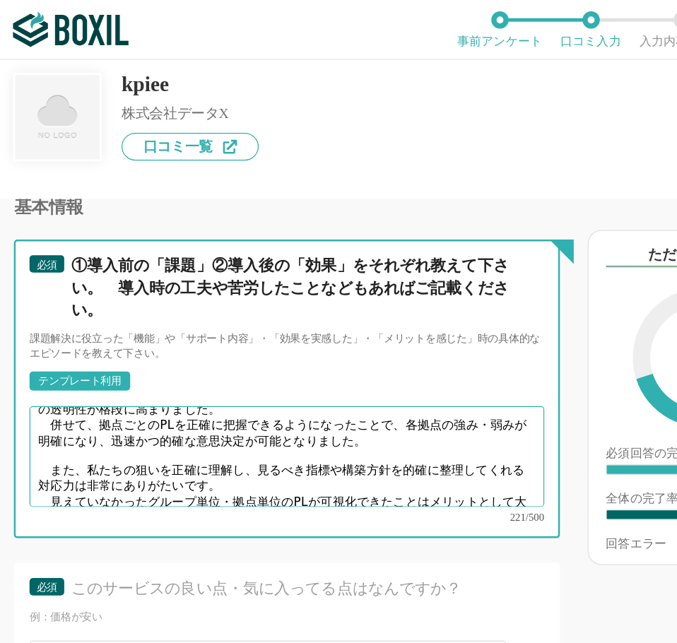
scroll to position [0, 0]
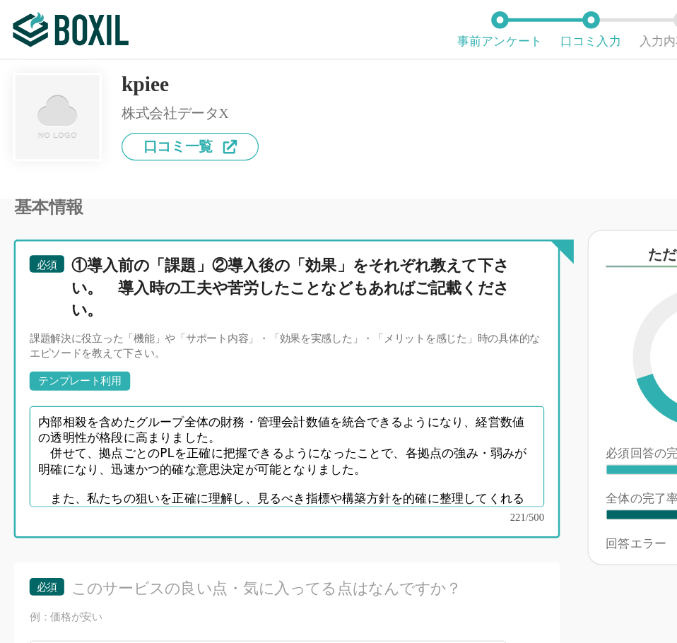
click at [61, 365] on textarea "内部相殺を含めたグループ全体の財務・管理会計数値を統合できるようになり、経営数値の透明性が格段に高まりました。 併せて、拠点ごとのPLを正確に把握できるように…" at bounding box center [233, 372] width 419 height 82
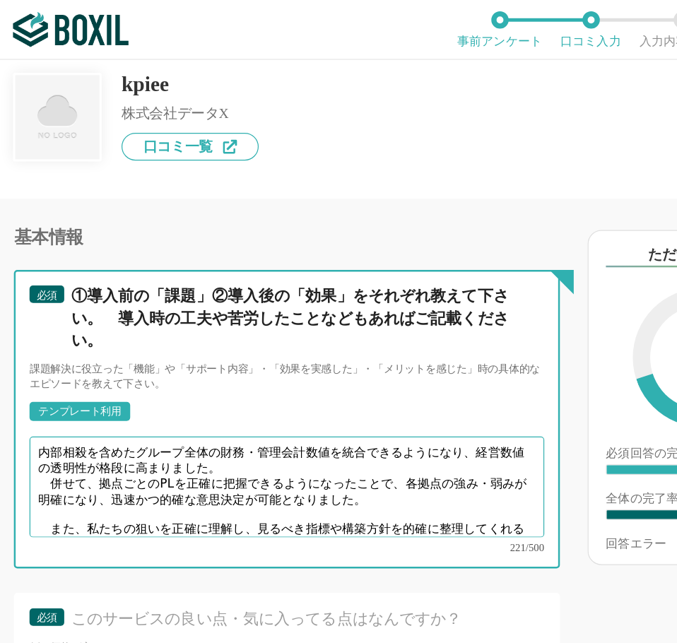
click at [194, 389] on textarea "内部相殺を含めたグループ全体の財務・管理会計数値を統合できるようになり、経営数値の透明性が格段に高まりました。 併せて、拠点ごとのPLを正確に把握できるように…" at bounding box center [233, 397] width 419 height 82
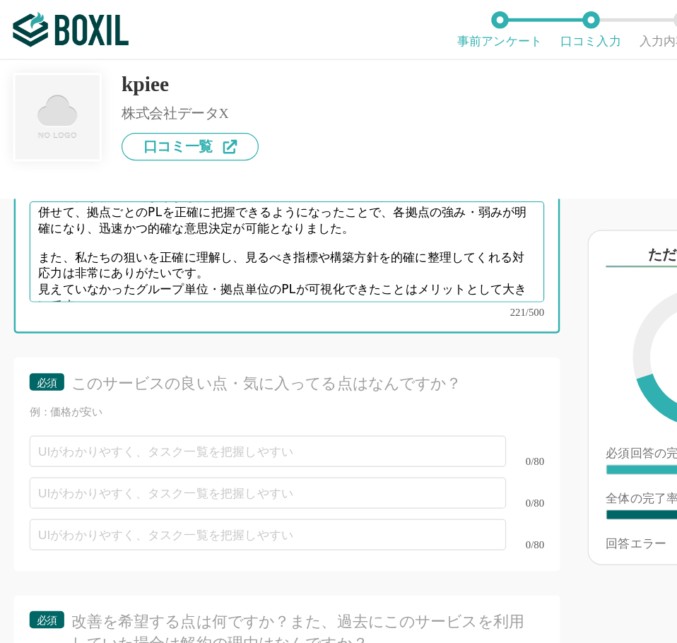
scroll to position [2959, 0]
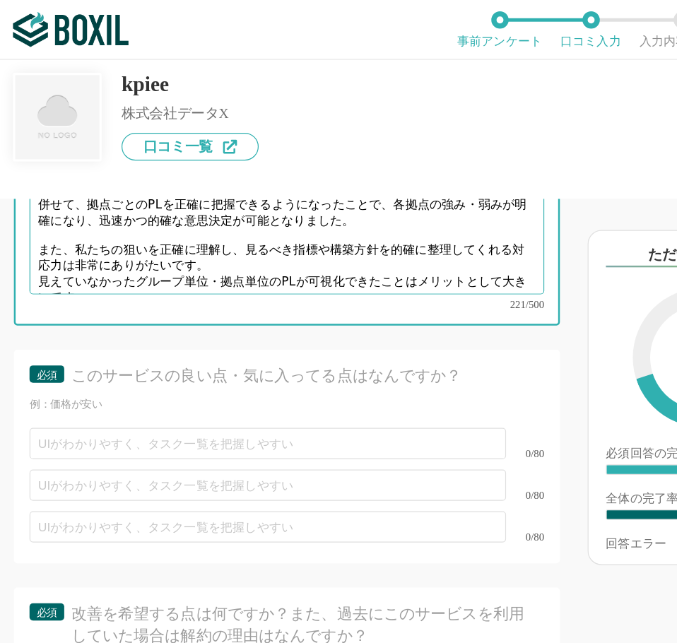
type textarea "内部相殺を含めたグループ全体の財務・管理会計数値を統合できるようになり、経営数値の透明性が格段に高まりました。 併せて、拠点ごとのPLを正確に把握できるように…"
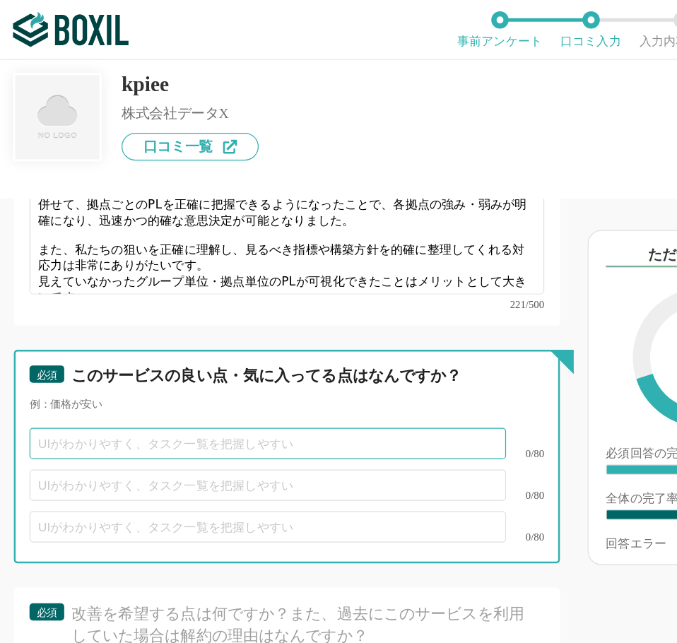
click at [76, 357] on input "text" at bounding box center [218, 361] width 388 height 25
paste input "グループ全体を一気通貫で可視化できる点"
type input "グループ全体を一気通貫で可視化できる点"
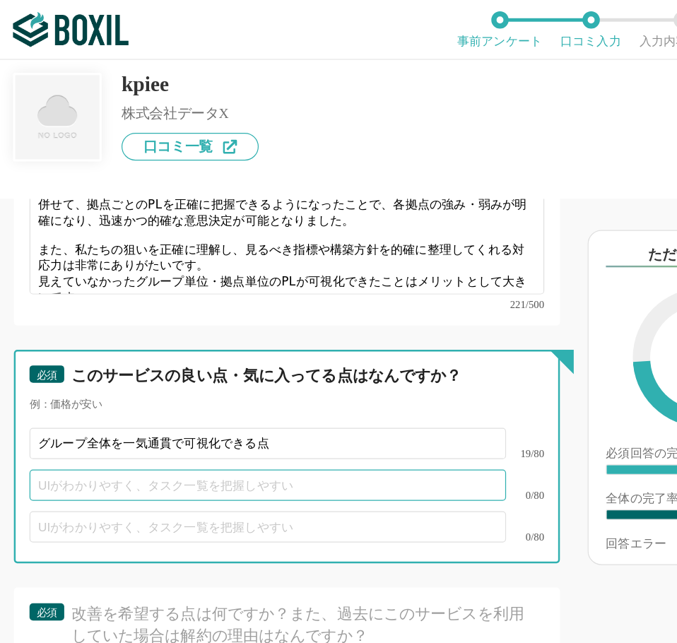
click at [117, 406] on input "text" at bounding box center [218, 395] width 388 height 25
paste input "経営層の視点に応えるサポート体制"
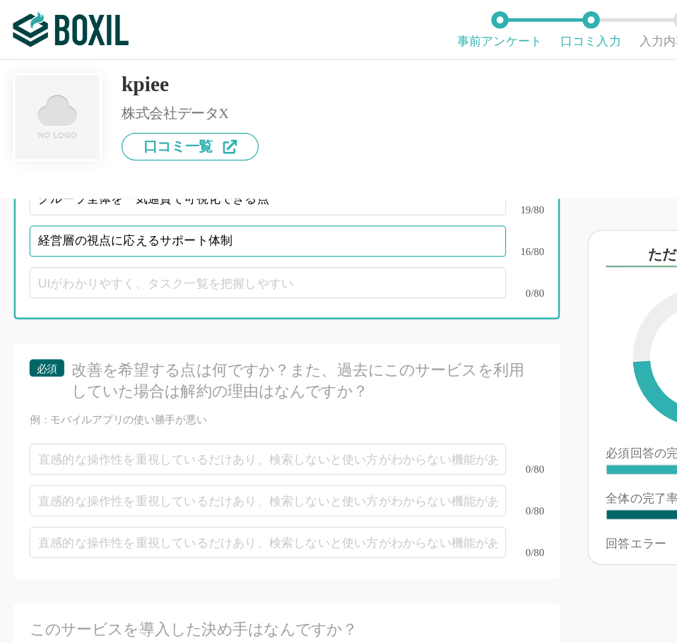
scroll to position [3159, 0]
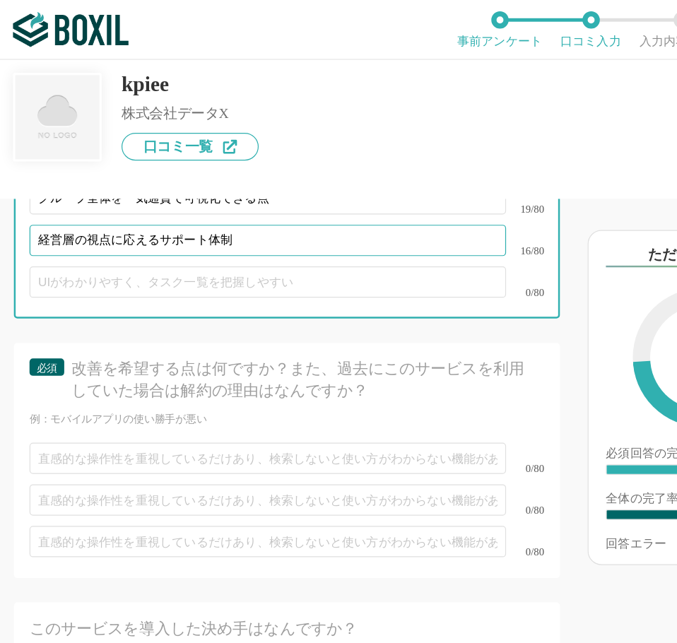
type input "経営層の視点に応えるサポート体制"
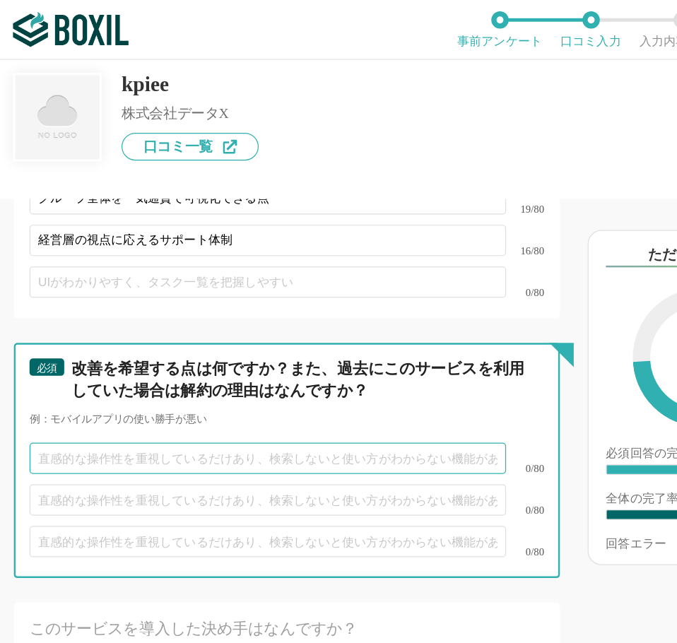
click at [81, 384] on input "text" at bounding box center [218, 373] width 388 height 25
paste input "新しいレポート機能の今後の機能拡充に期待しています。"
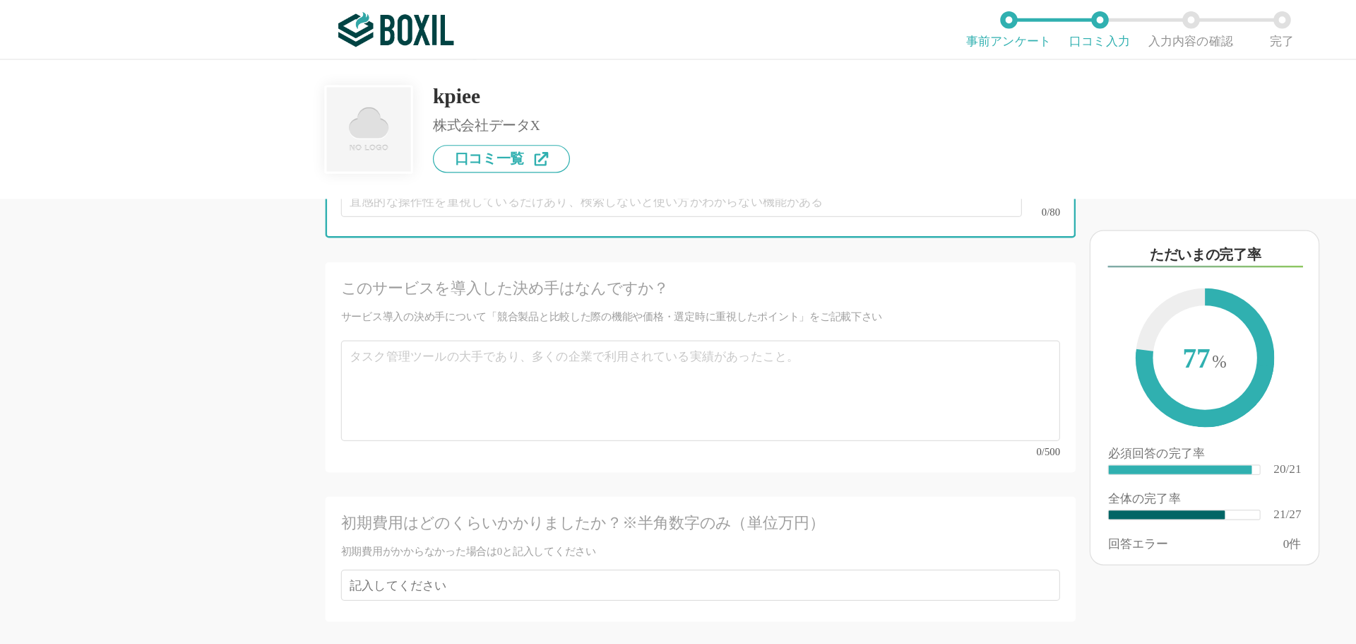
scroll to position [3315, 0]
type input "新しいレポート機能の今後の機能拡充に期待しています。"
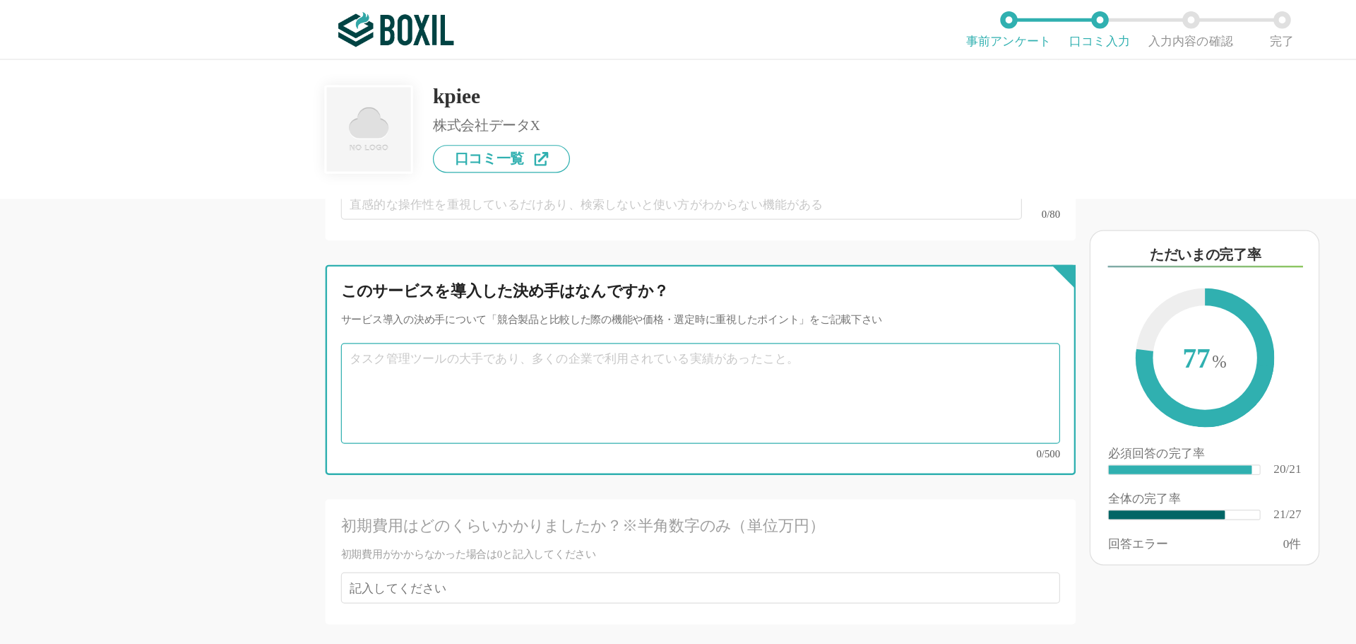
click at [398, 292] on textarea at bounding box center [571, 321] width 586 height 82
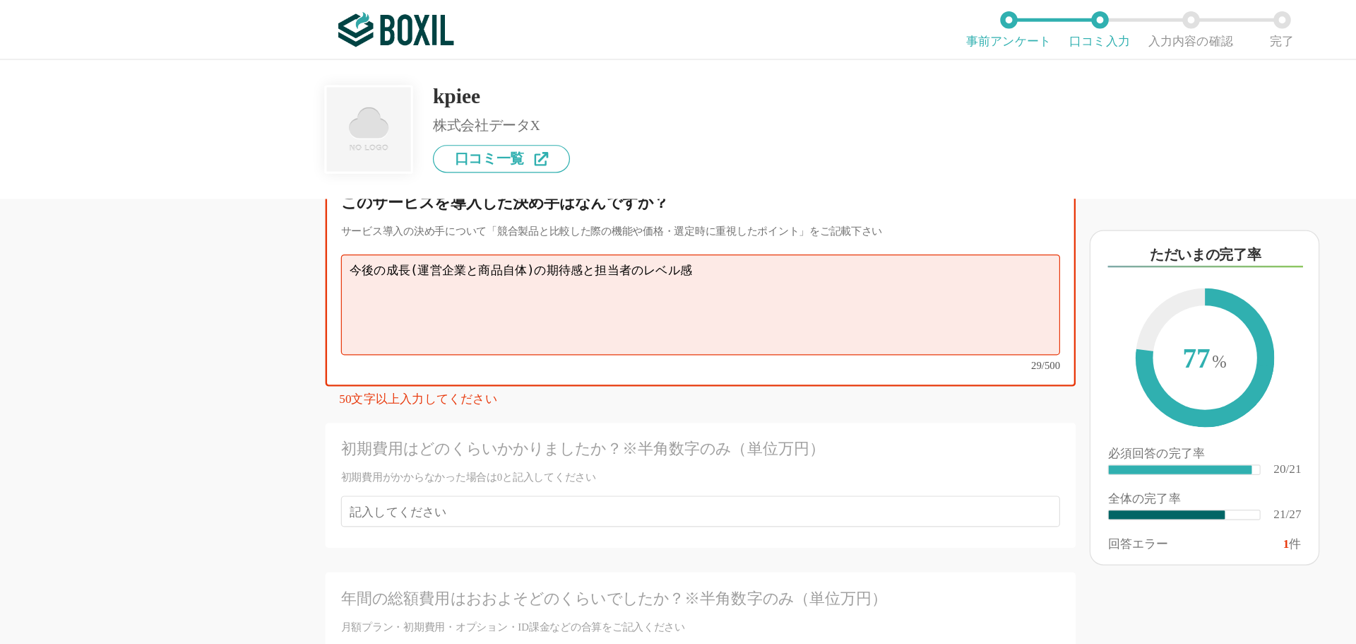
scroll to position [3450, 0]
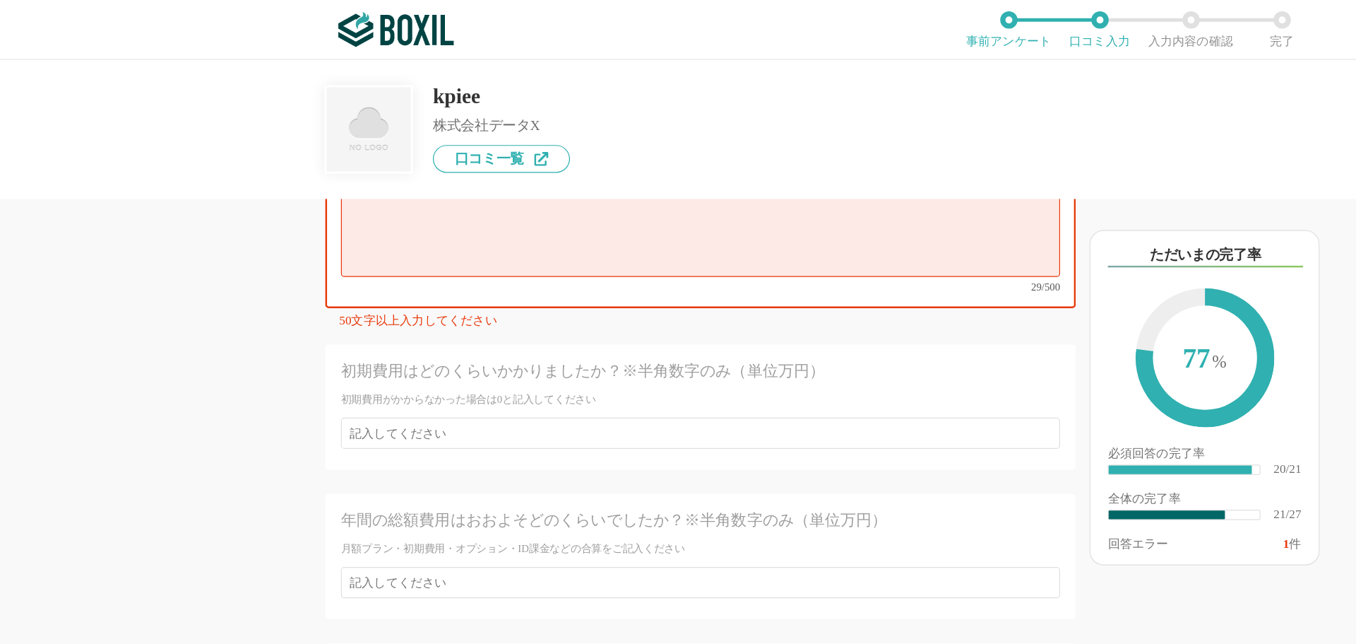
type textarea "今後の成長(運営企業と商品自体)の期待感と担当者のレベル感"
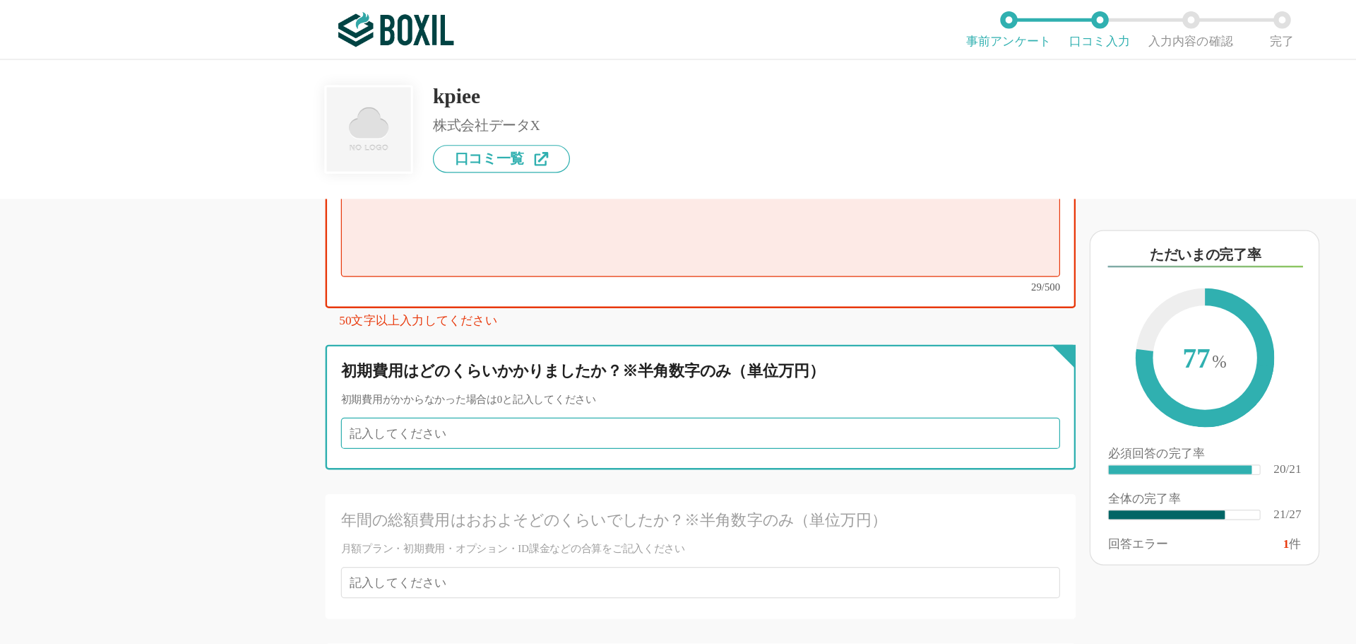
click at [508, 341] on input "number" at bounding box center [571, 353] width 586 height 25
click at [676, 341] on input "1" at bounding box center [571, 353] width 586 height 25
click at [676, 341] on input "2" at bounding box center [571, 353] width 586 height 25
click at [676, 341] on input "3" at bounding box center [571, 353] width 586 height 25
click at [676, 341] on input "4" at bounding box center [571, 353] width 586 height 25
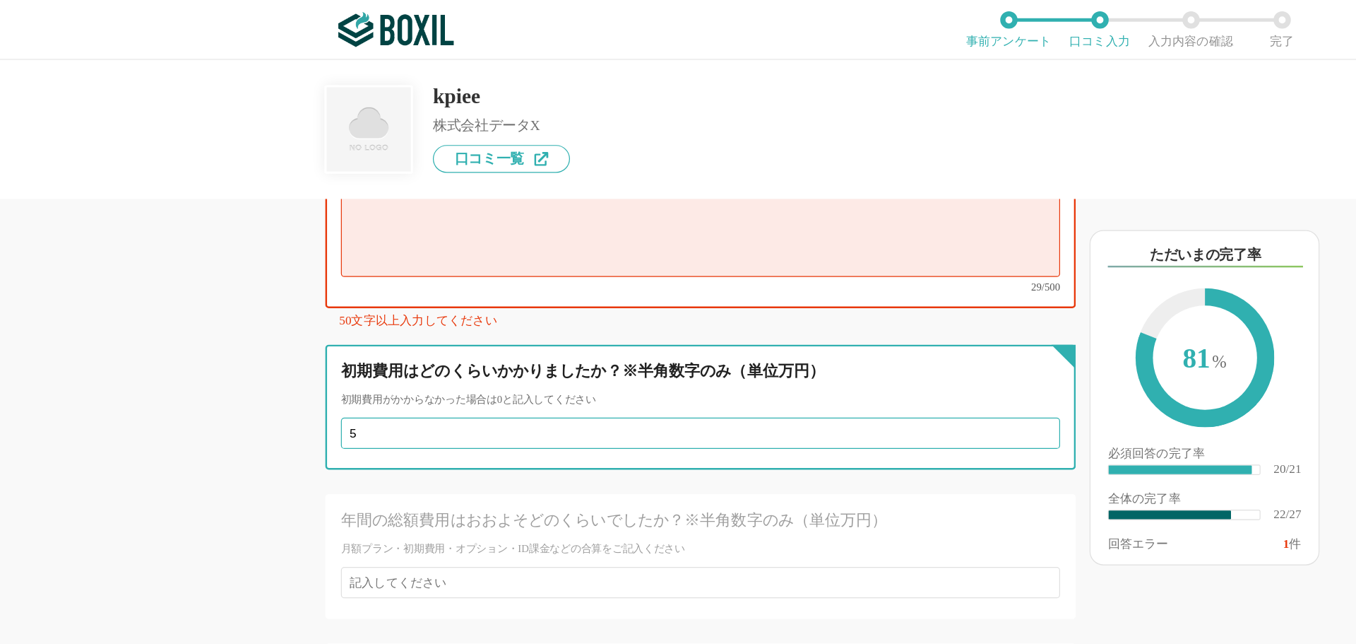
click at [676, 341] on input "5" at bounding box center [571, 353] width 586 height 25
type input "6"
click at [676, 341] on input "6" at bounding box center [571, 353] width 586 height 25
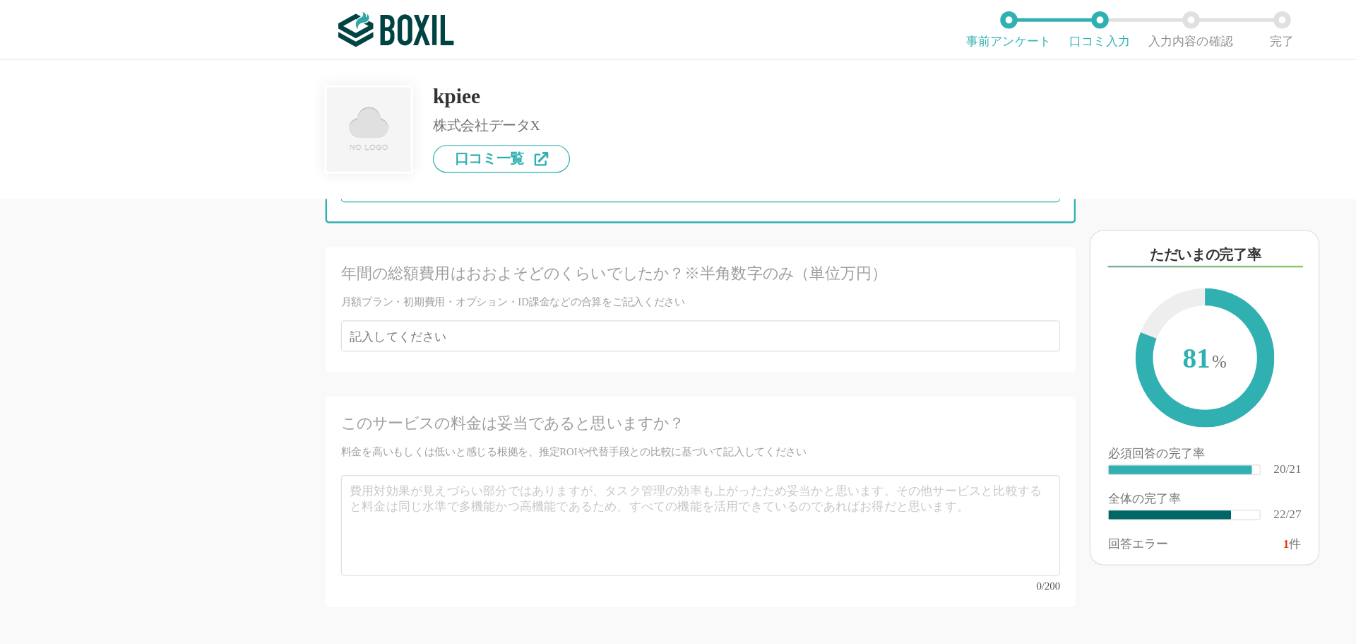
scroll to position [3652, 0]
type input "0"
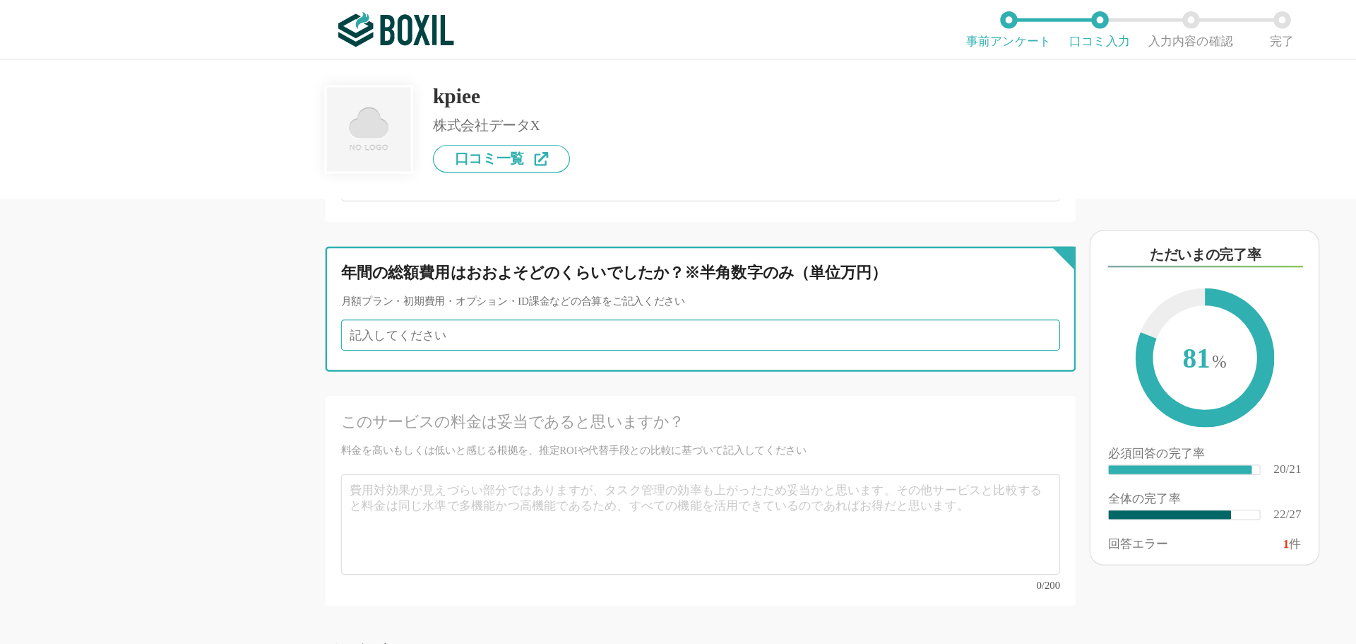
click at [546, 261] on input "number" at bounding box center [571, 273] width 586 height 25
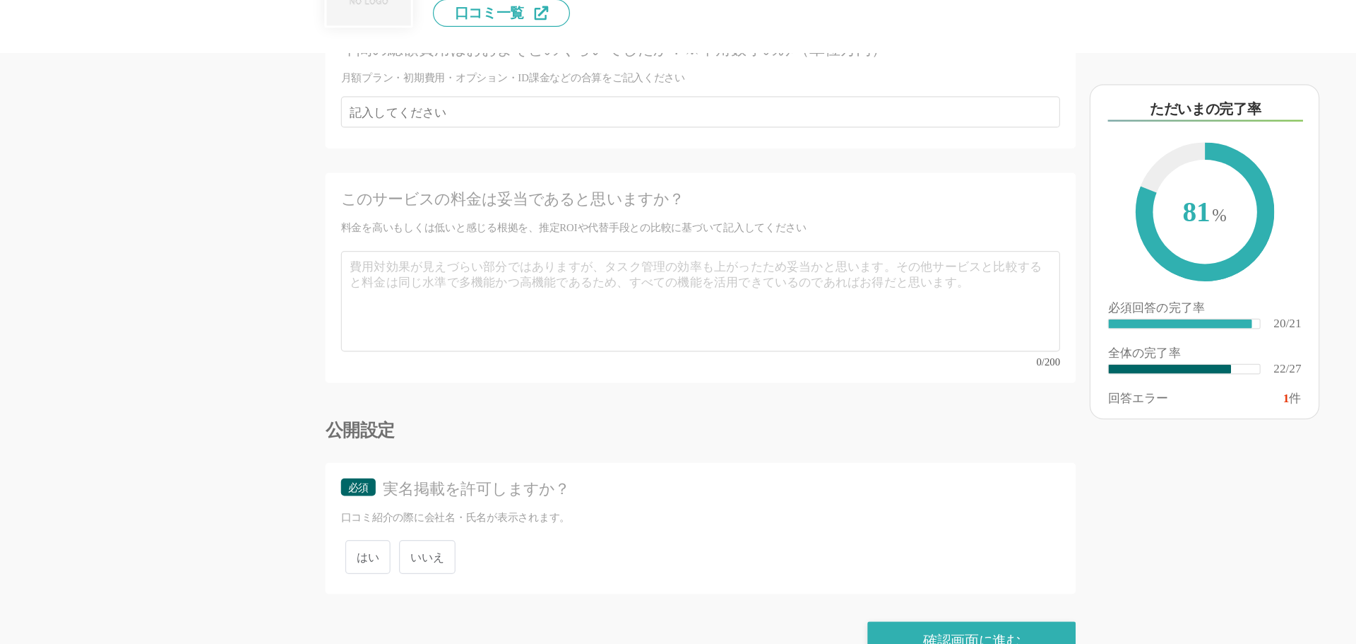
click at [350, 559] on span "いいえ" at bounding box center [348, 573] width 46 height 28
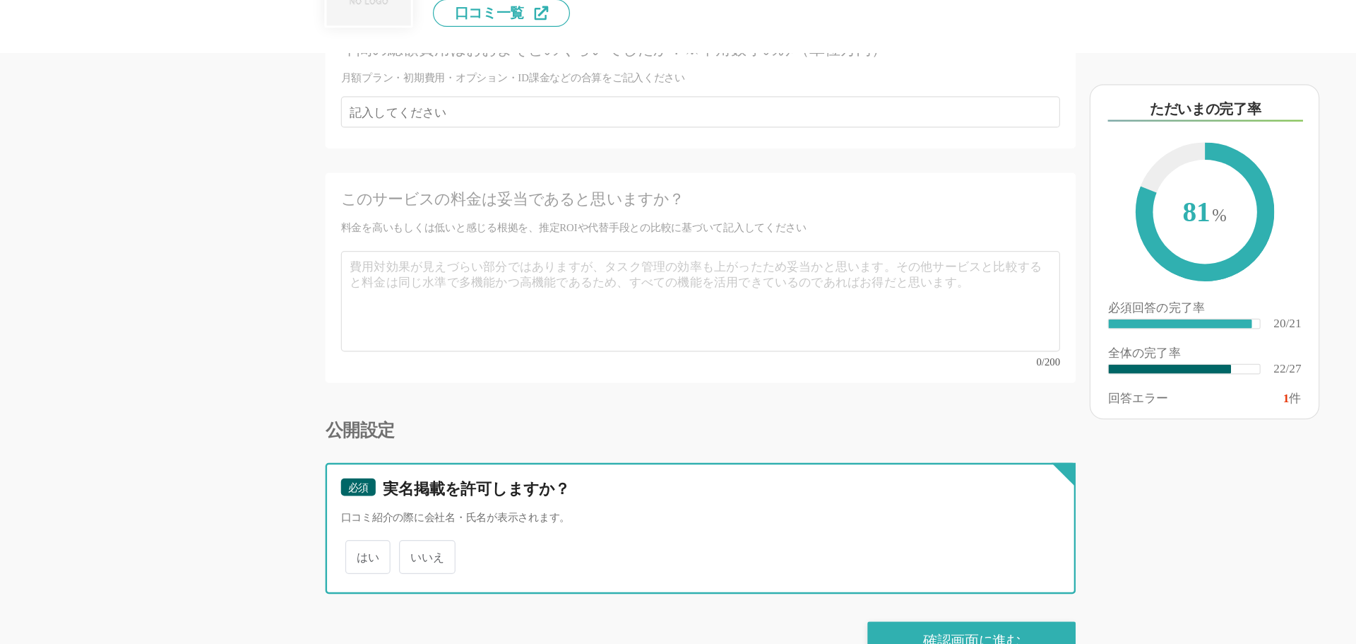
click at [338, 561] on input "いいえ" at bounding box center [333, 565] width 9 height 9
radio input "true"
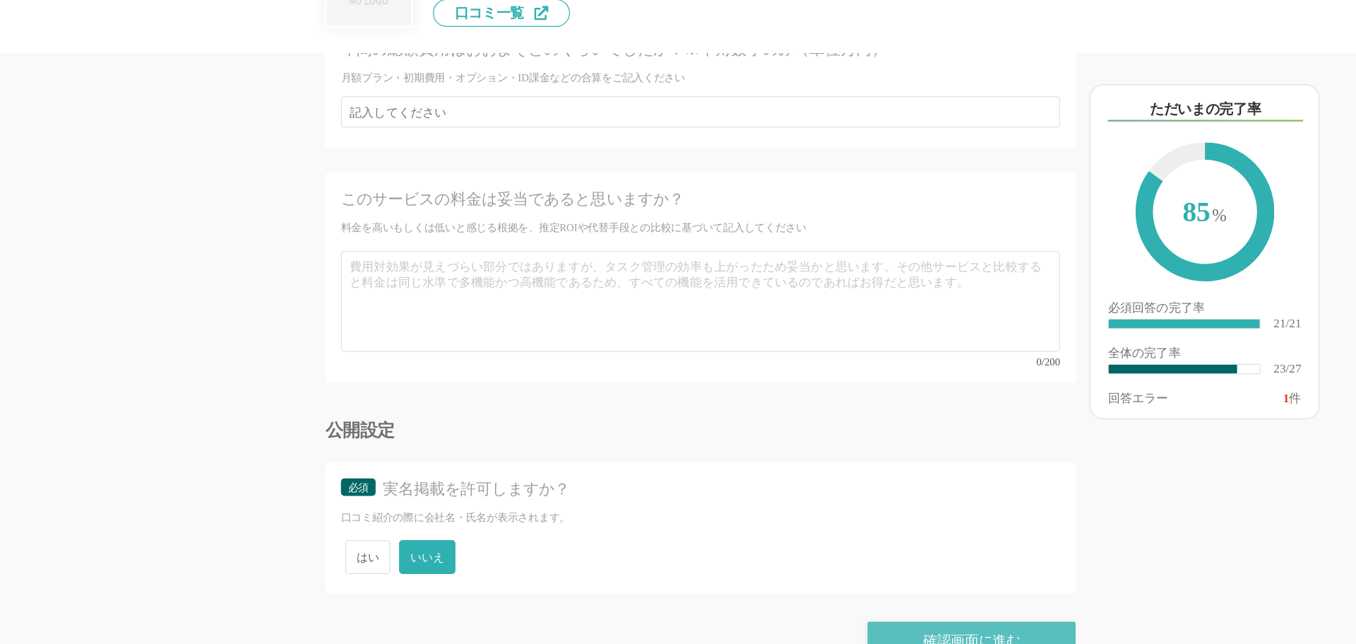
click at [676, 625] on div "確認画面に進む" at bounding box center [791, 640] width 170 height 31
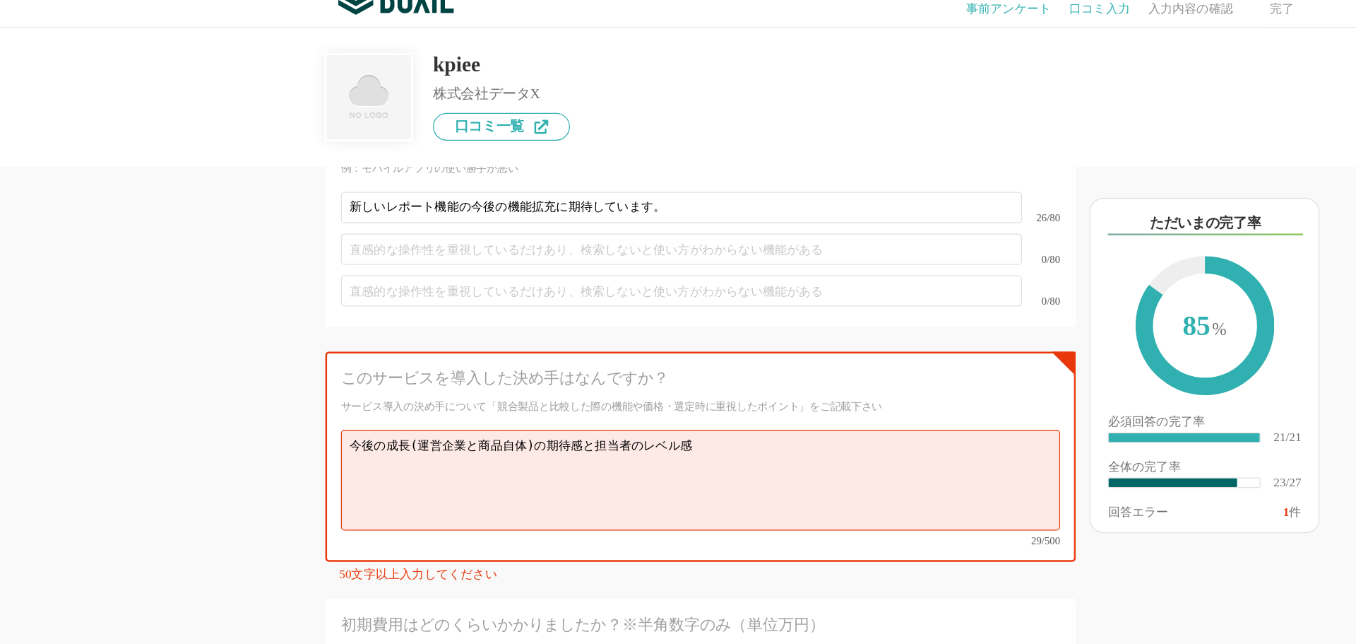
scroll to position [3218, 0]
click at [615, 379] on textarea "今後の成長(運営企業と商品自体)の期待感と担当者のレベル感" at bounding box center [571, 418] width 586 height 82
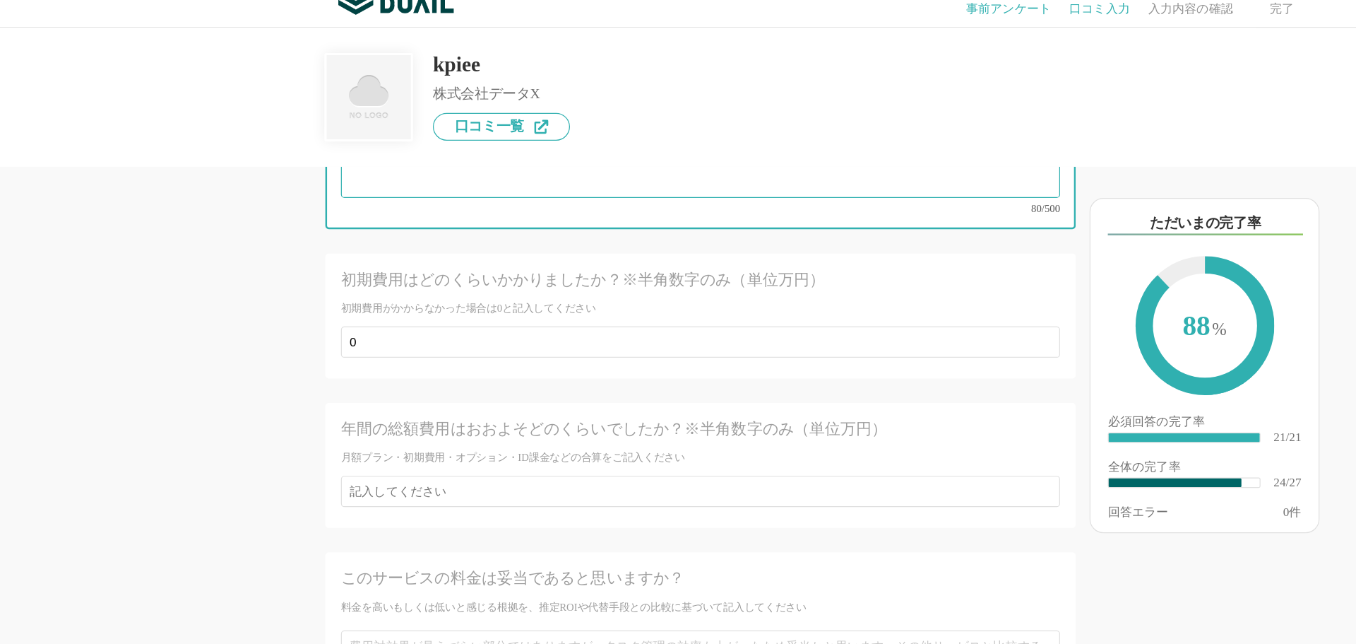
scroll to position [3705, 0]
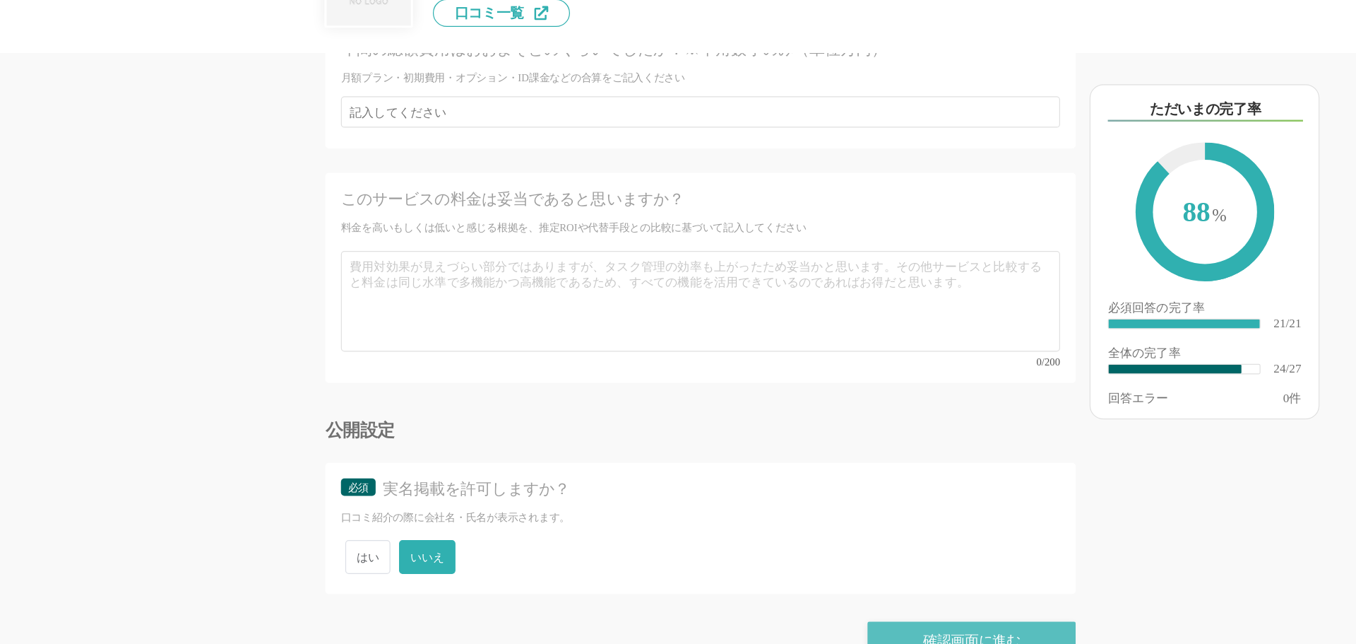
type textarea "今後の成長(運営企業と商品自体)の期待感と担当者のレベル感(対応力、安心感、経験値) 複数会社の運用の場合、おそらく他サービスより運用面・費用面ともに一番良い…"
click at [676, 625] on div "確認画面に進む" at bounding box center [791, 640] width 170 height 31
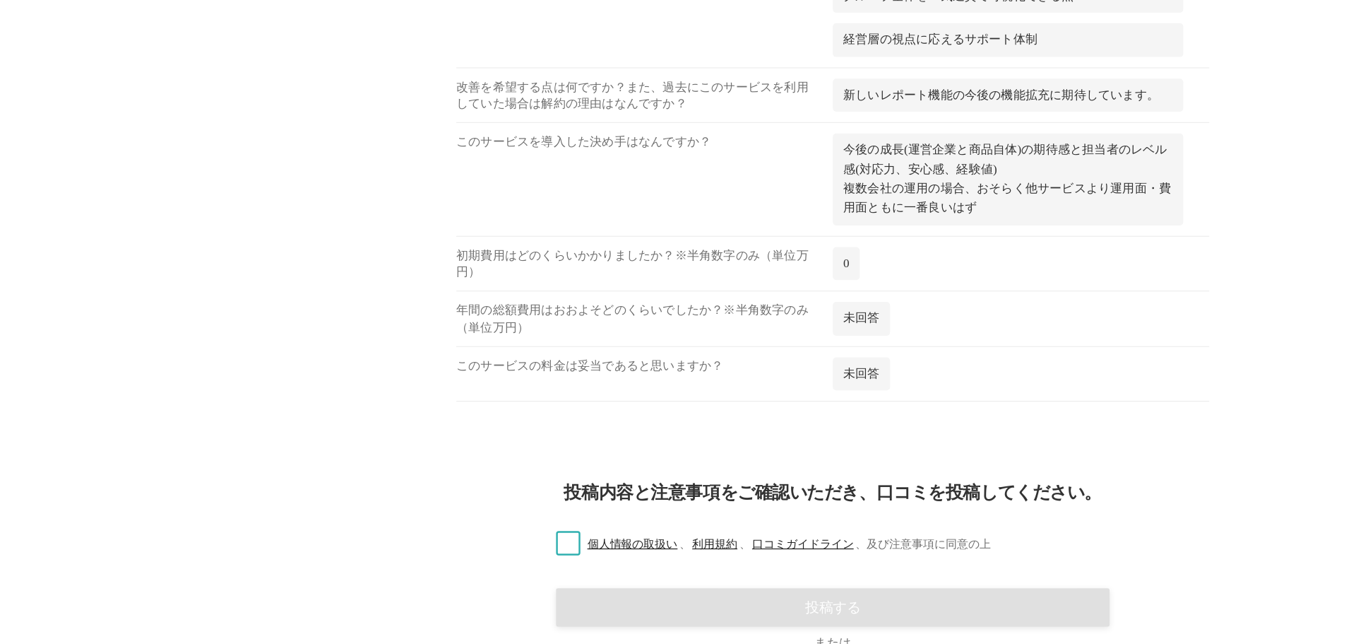
scroll to position [1561, 0]
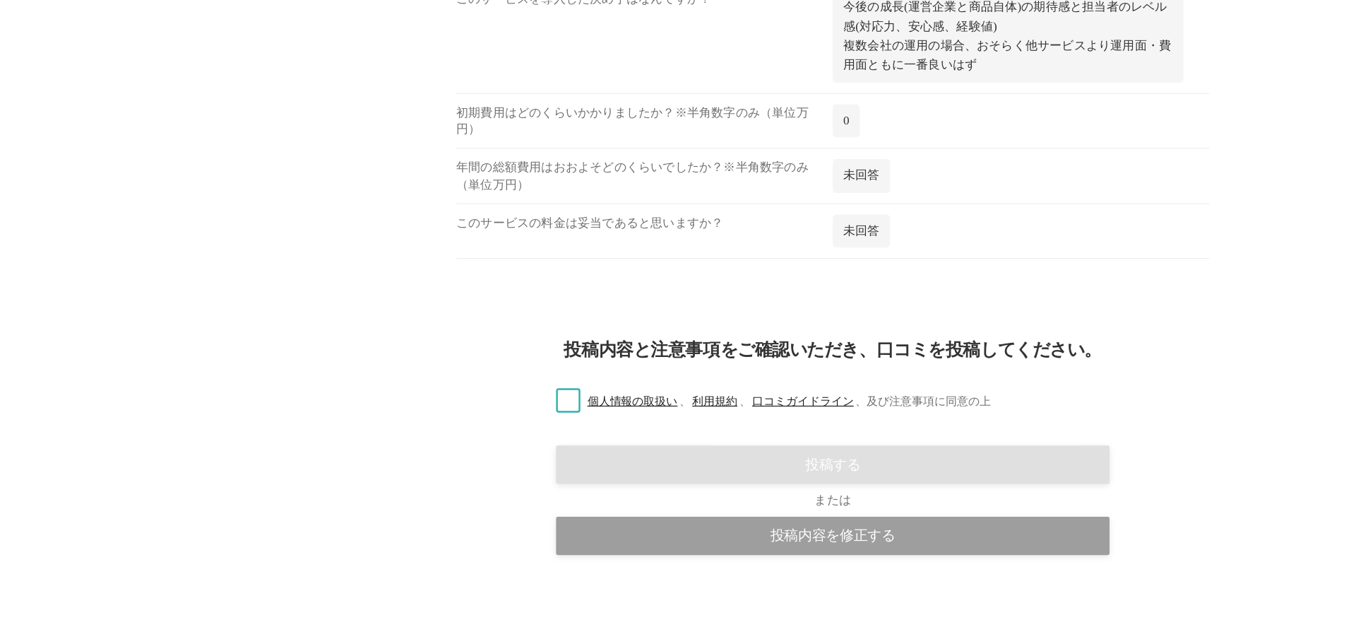
click at [461, 487] on div "投稿する" at bounding box center [678, 502] width 1356 height 40
click at [456, 490] on div "投稿する" at bounding box center [678, 502] width 1356 height 40
click at [500, 489] on div "投稿する" at bounding box center [678, 502] width 1356 height 40
click at [532, 488] on div "投稿する" at bounding box center [678, 502] width 1356 height 40
click at [572, 487] on div "投稿する" at bounding box center [678, 502] width 1356 height 40
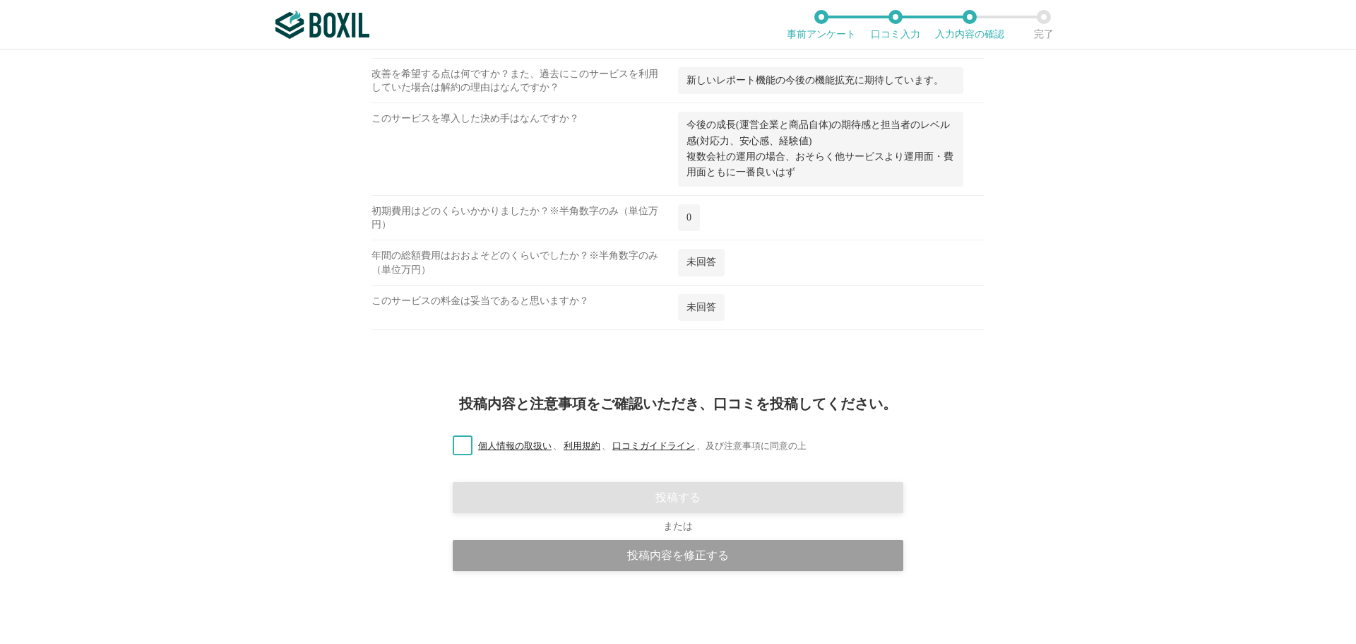
click at [461, 449] on label "個人情報の取扱い 、 利用規約 、 口コミガイドライン 、 及び注意事項に同意の上" at bounding box center [624, 446] width 365 height 15
click at [0, 0] on input "個人情報の取扱い 、 利用規約 、 口コミガイドライン 、 及び注意事項に同意の上" at bounding box center [0, 0] width 0 height 0
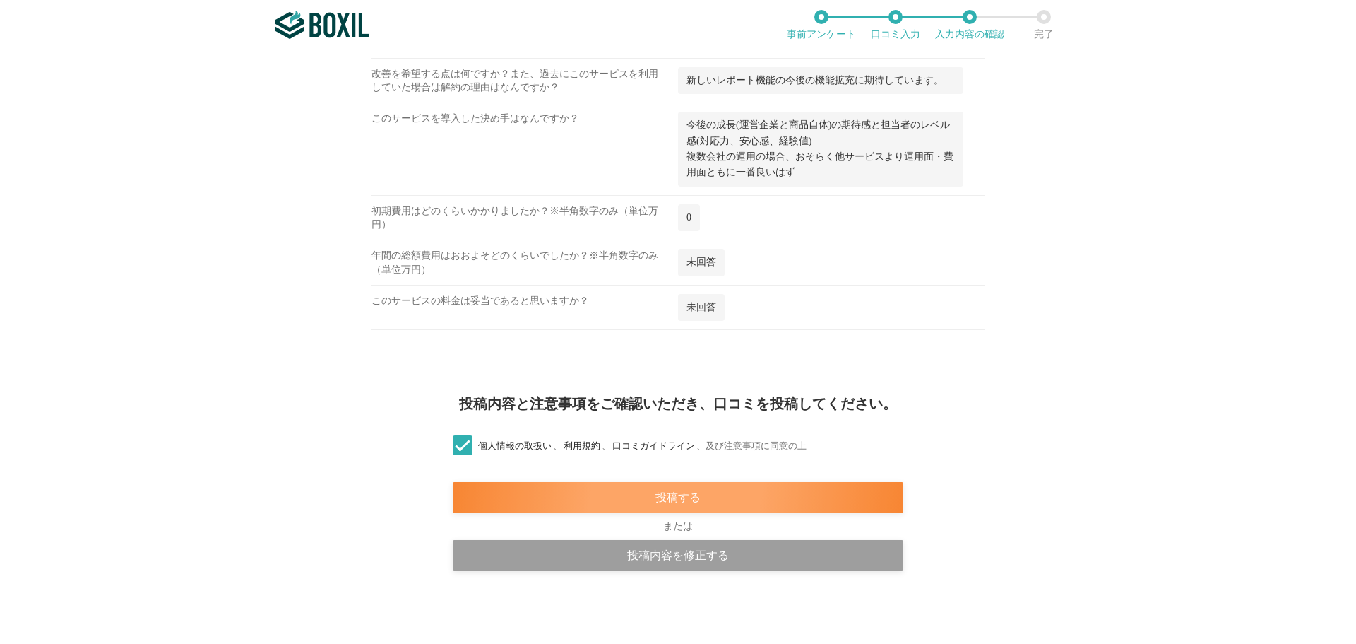
click at [625, 504] on div "投稿する" at bounding box center [678, 497] width 451 height 31
